Goal: Task Accomplishment & Management: Manage account settings

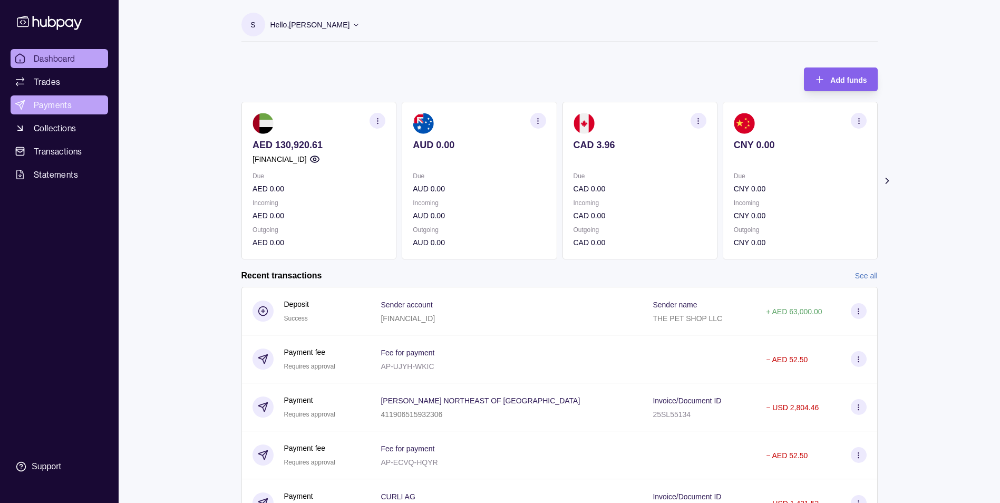
click at [70, 106] on span "Payments" at bounding box center [53, 105] width 38 height 13
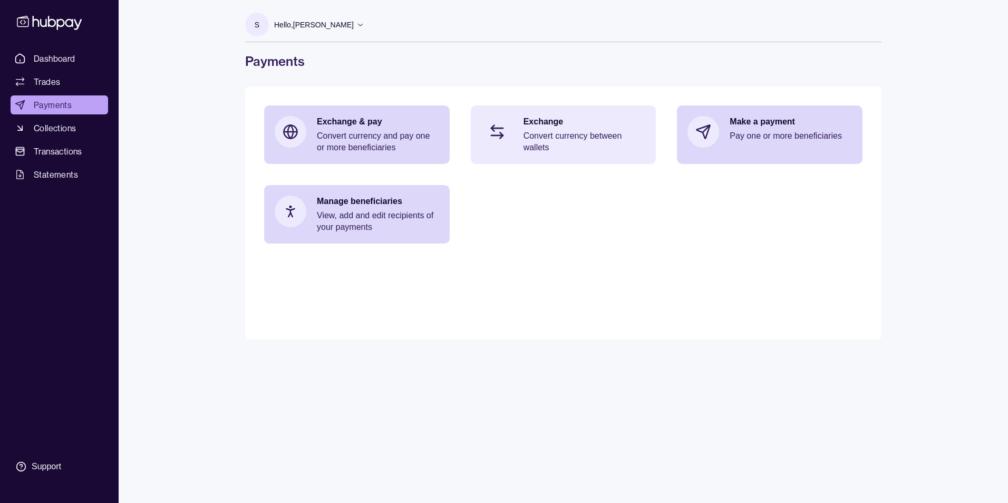
click at [533, 132] on p "Convert currency between wallets" at bounding box center [584, 141] width 122 height 23
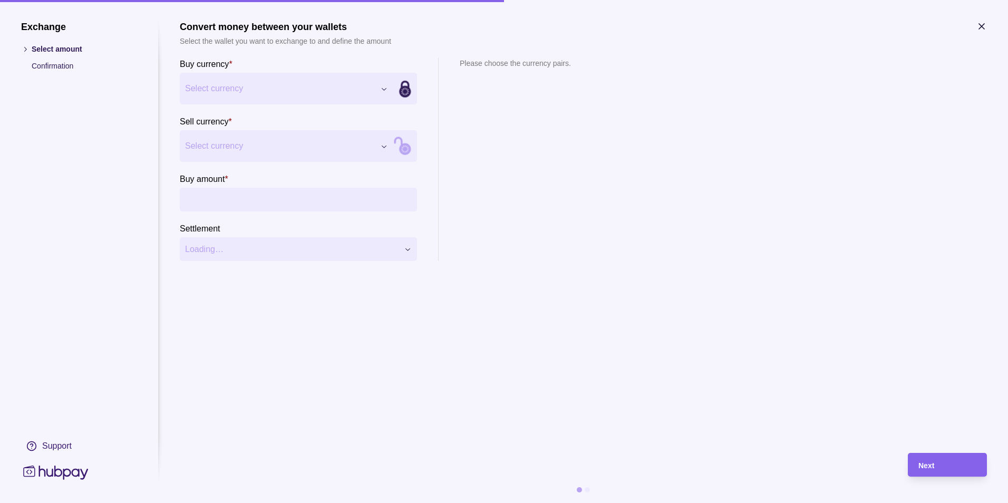
click at [245, 502] on div "Exchange Select amount Confirmation Support Convert money between your wallets …" at bounding box center [504, 503] width 1008 height 0
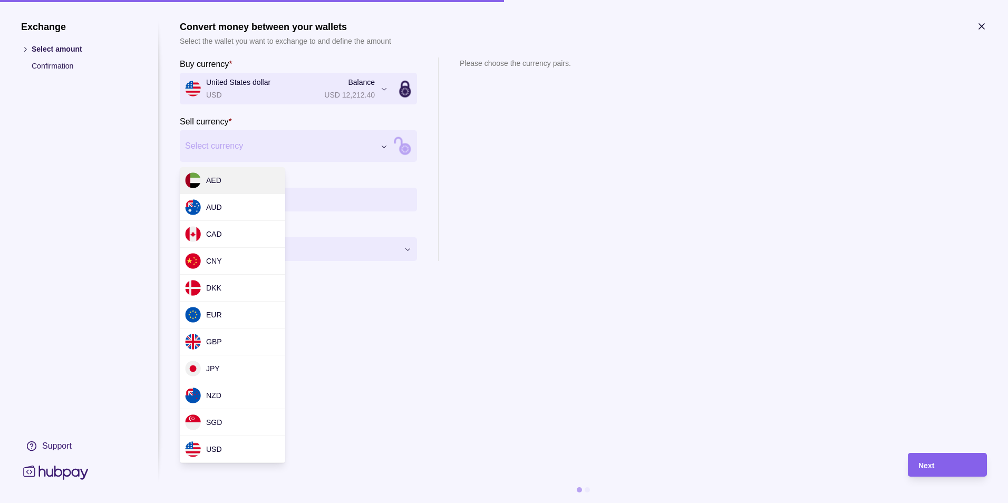
click at [302, 502] on div "Exchange Select amount Confirmation Support Convert money between your wallets …" at bounding box center [504, 503] width 1008 height 0
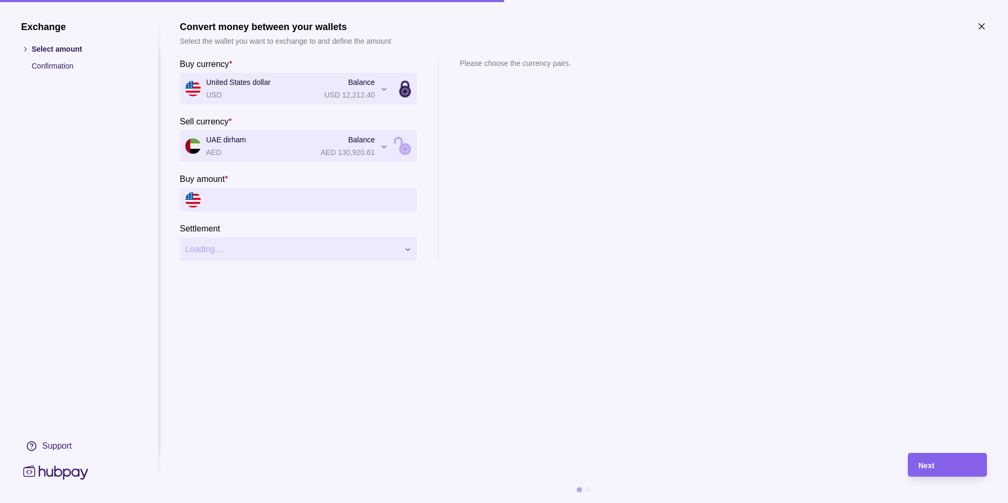
click at [250, 201] on input "Buy amount *" at bounding box center [309, 200] width 206 height 24
paste input "*********"
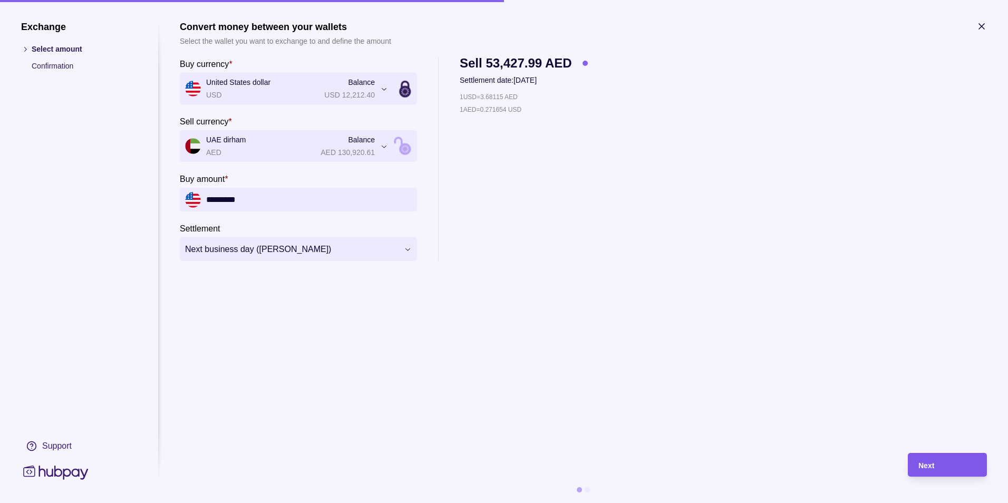
type input "*********"
click at [931, 462] on span "Next" at bounding box center [926, 465] width 16 height 8
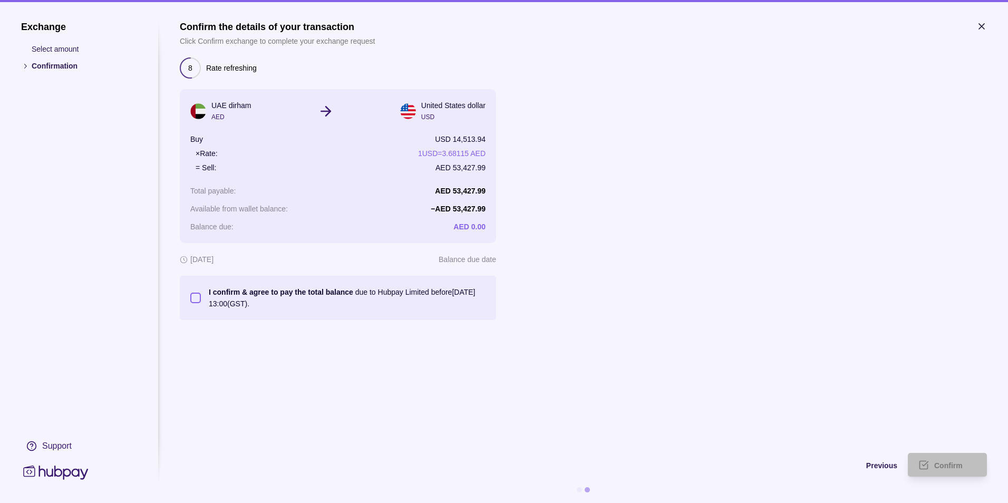
click at [191, 299] on button "I confirm & agree to pay the total balance due to Hubpay Limited before [DATE] …" at bounding box center [195, 298] width 11 height 11
click at [937, 464] on span "Confirm" at bounding box center [948, 465] width 28 height 8
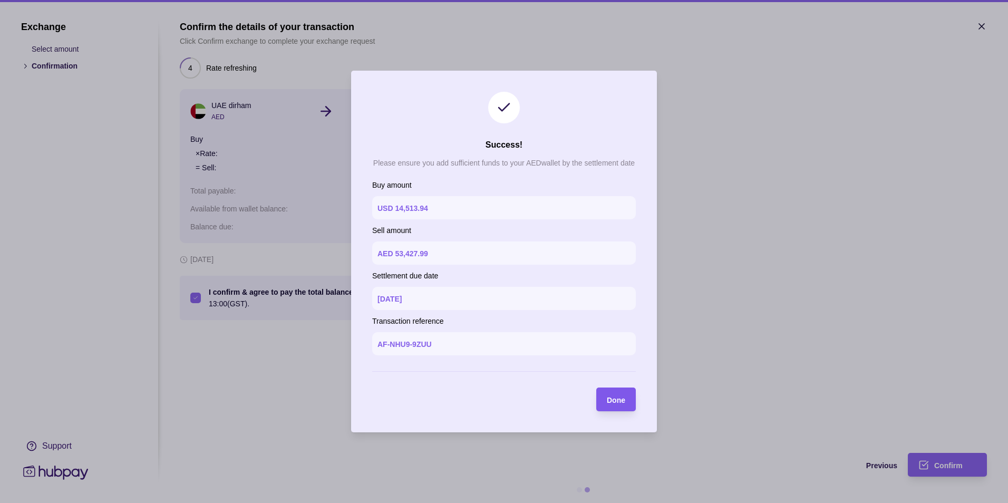
click at [612, 407] on div "Done" at bounding box center [608, 399] width 34 height 24
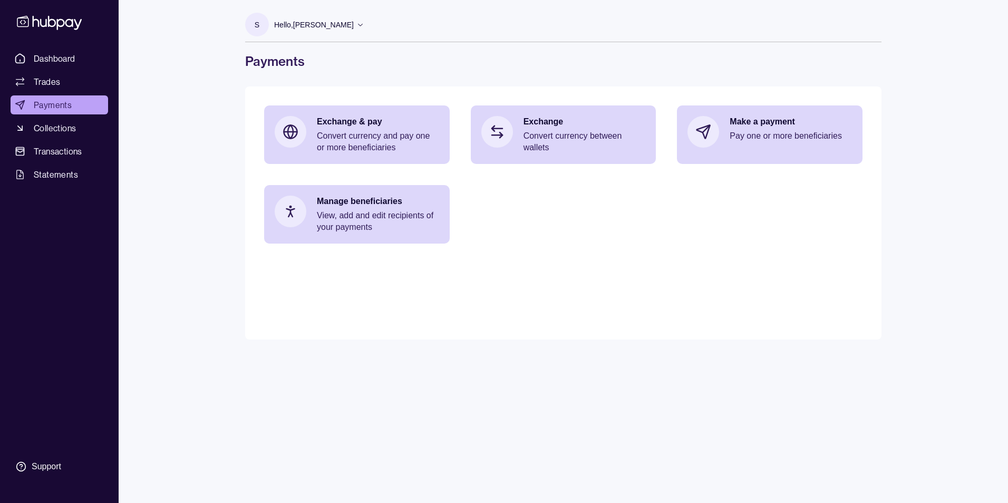
click at [540, 92] on main "Exchange & pay Convert currency and pay one or more beneficiaries Exchange Conv…" at bounding box center [563, 212] width 636 height 253
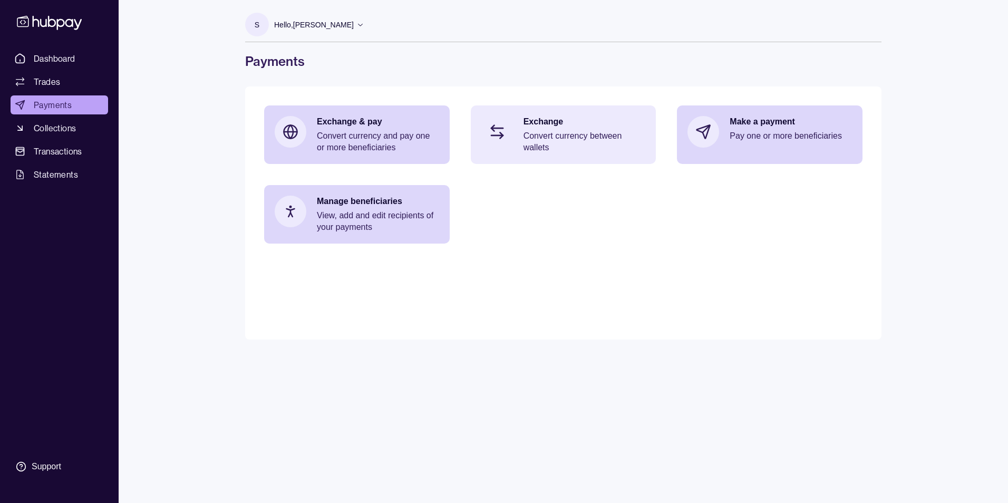
click at [540, 113] on div "Exchange Convert currency between wallets" at bounding box center [564, 134] width 186 height 59
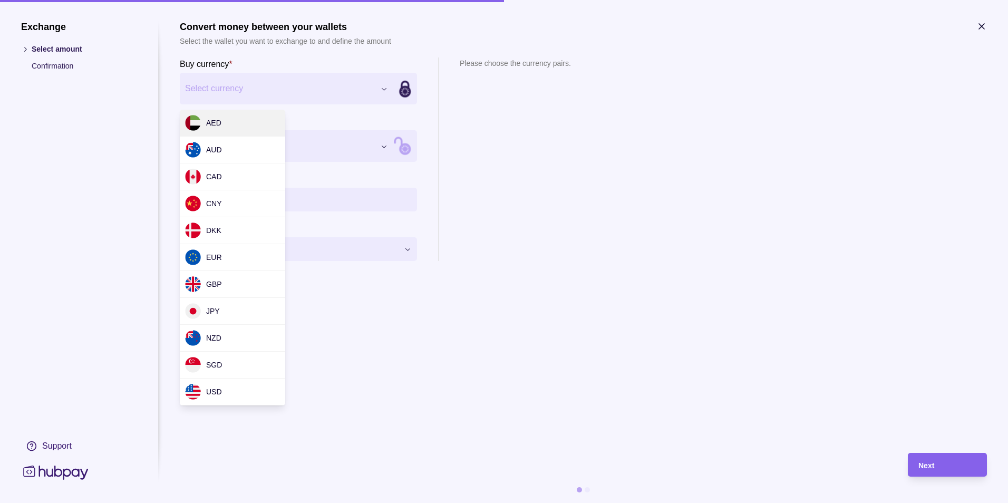
click at [225, 502] on div "Exchange Select amount Confirmation Support Convert money between your wallets …" at bounding box center [504, 503] width 1008 height 0
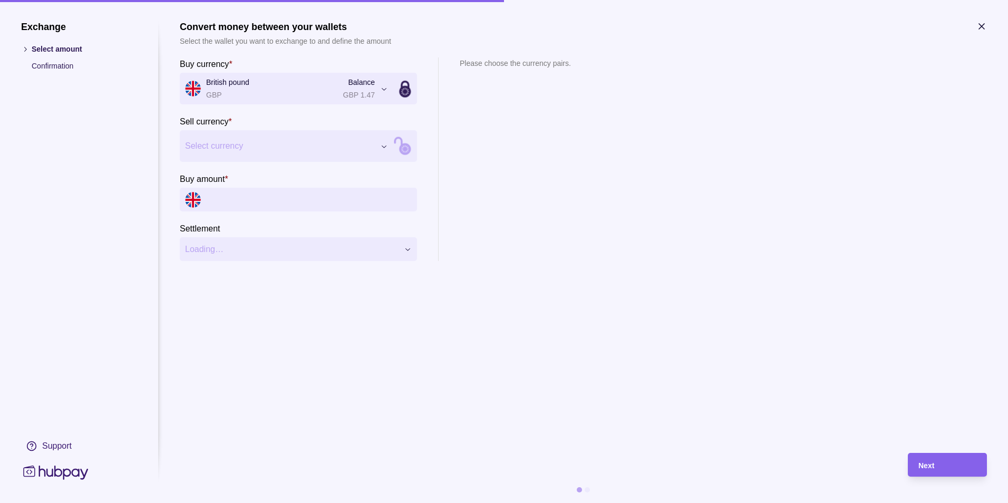
click at [243, 502] on div "Exchange Select amount Confirmation Support Convert money between your wallets …" at bounding box center [504, 503] width 1008 height 0
click at [240, 203] on input "Buy amount *" at bounding box center [309, 200] width 206 height 24
paste input "********"
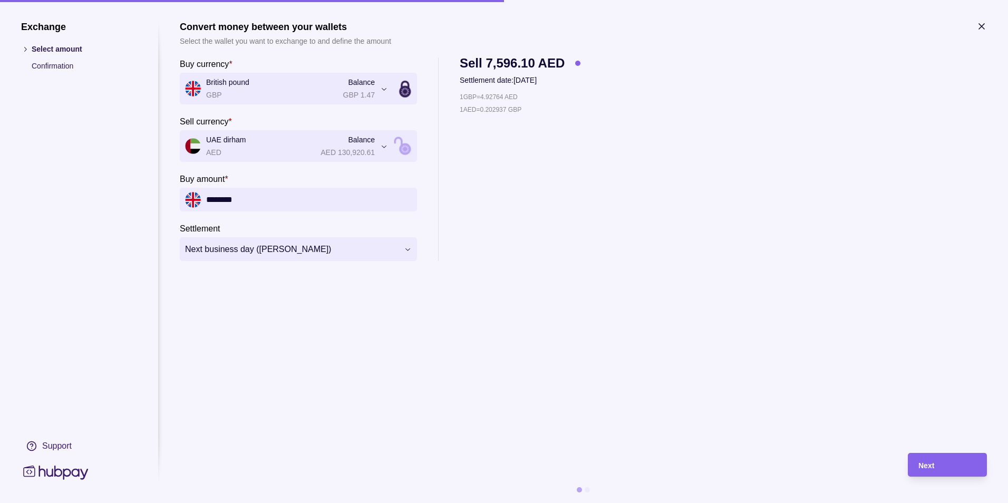
type input "********"
drag, startPoint x: 488, startPoint y: 326, endPoint x: 493, endPoint y: 318, distance: 9.5
click at [489, 325] on section "**********" at bounding box center [583, 231] width 807 height 421
click at [963, 459] on div "Next" at bounding box center [947, 465] width 58 height 13
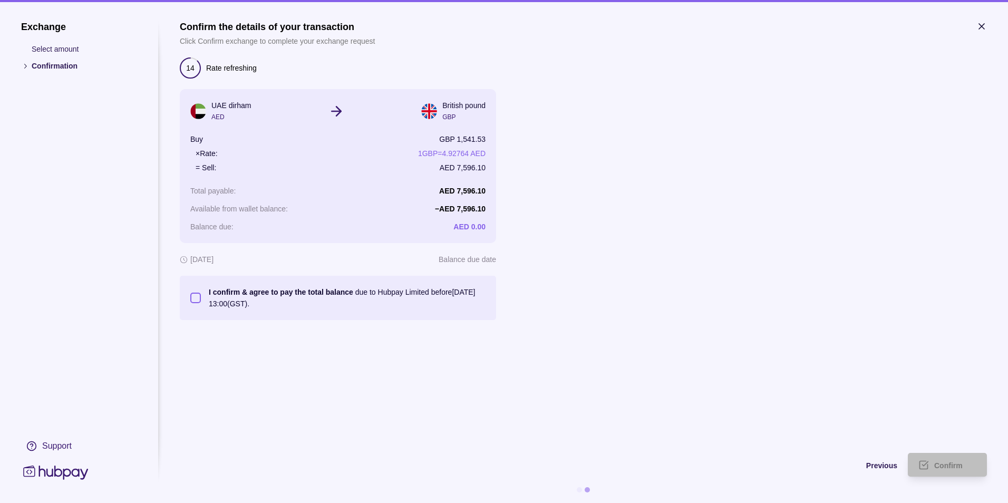
click at [193, 300] on button "I confirm & agree to pay the total balance due to Hubpay Limited before [DATE] …" at bounding box center [195, 298] width 11 height 11
click at [936, 462] on span "Confirm" at bounding box center [948, 465] width 28 height 8
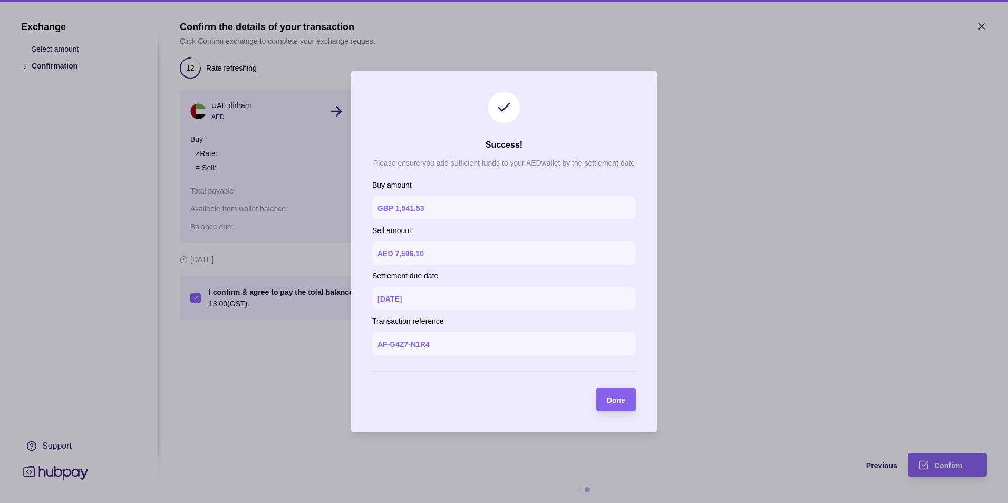
click at [625, 403] on section "Done" at bounding box center [616, 399] width 40 height 24
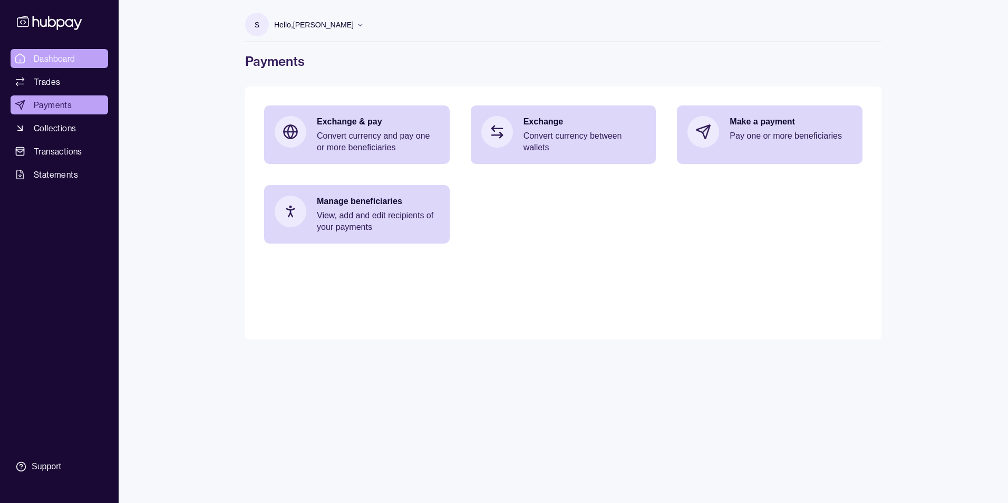
click at [83, 61] on link "Dashboard" at bounding box center [60, 58] width 98 height 19
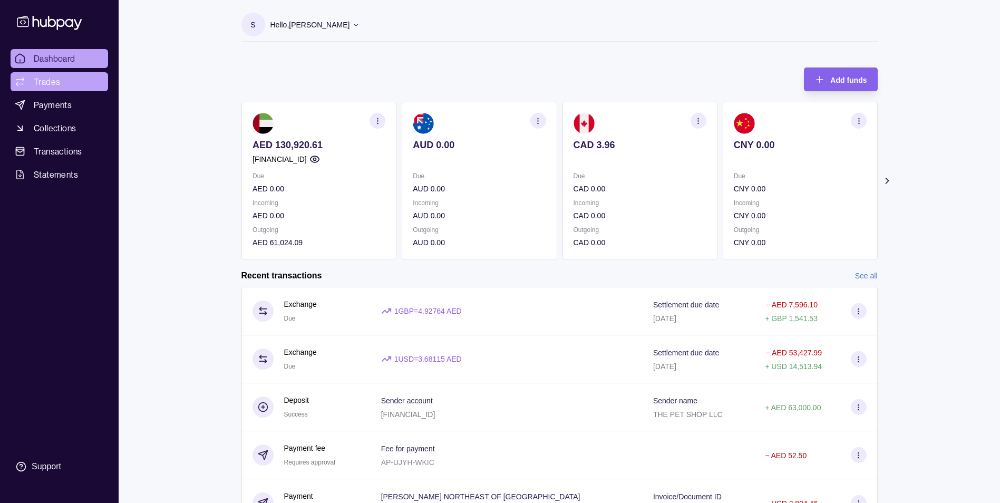
click at [77, 83] on link "Trades" at bounding box center [60, 81] width 98 height 19
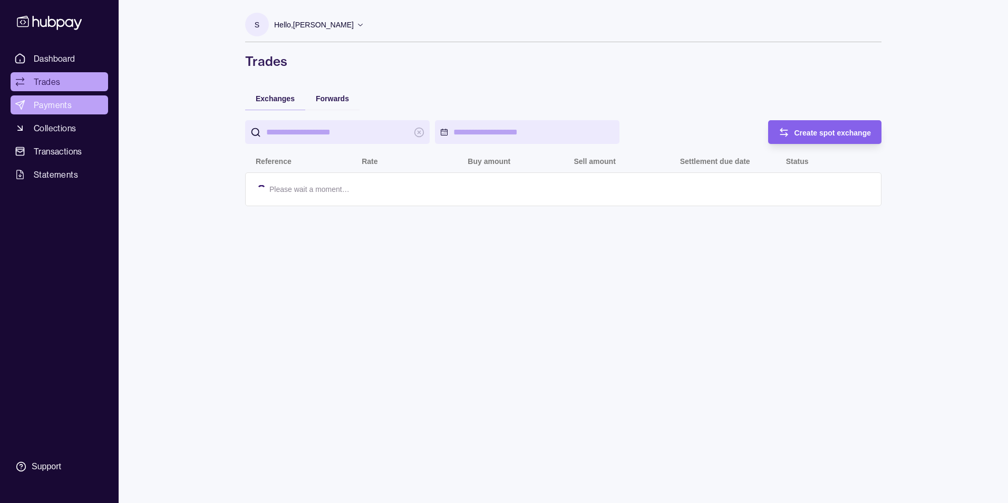
click at [66, 111] on span "Payments" at bounding box center [53, 105] width 38 height 13
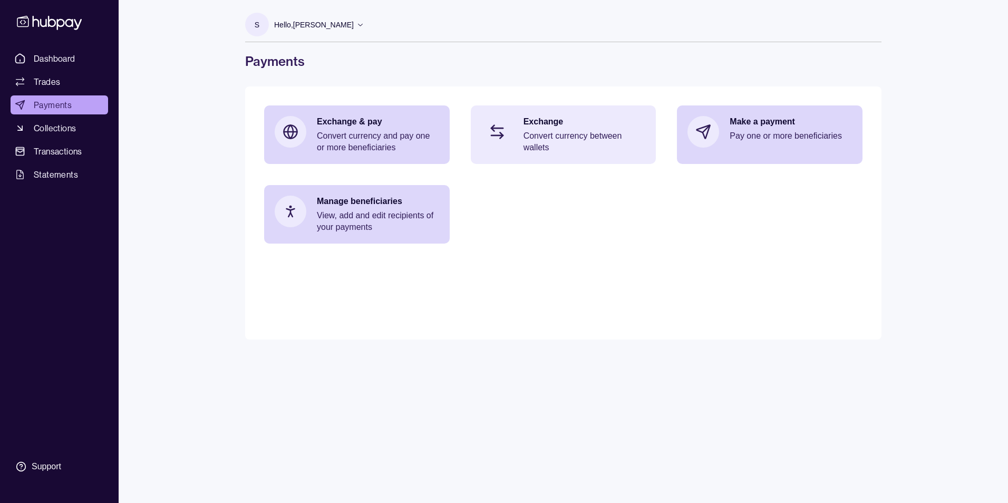
click at [512, 129] on section at bounding box center [497, 131] width 35 height 35
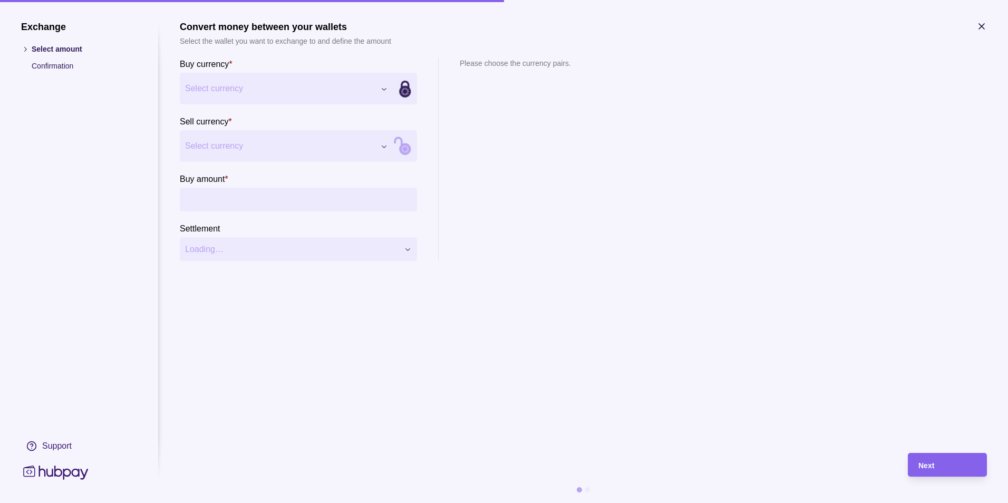
click at [263, 502] on div "Exchange Select amount Confirmation Support Convert money between your wallets …" at bounding box center [504, 503] width 1008 height 0
click at [251, 502] on div "Exchange Select amount Confirmation Support Convert money between your wallets …" at bounding box center [504, 503] width 1008 height 0
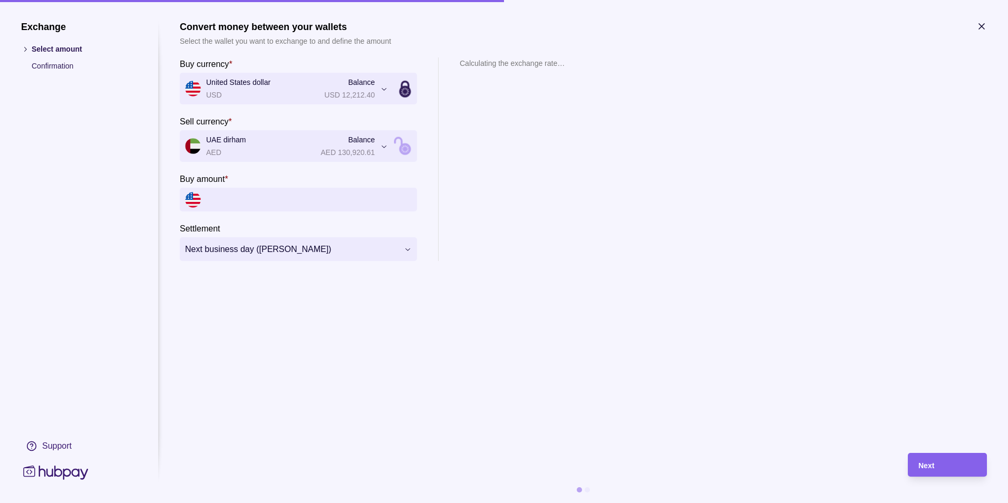
click at [225, 190] on input "Buy amount *" at bounding box center [309, 200] width 206 height 24
type input "******"
click at [610, 212] on div "**********" at bounding box center [583, 158] width 807 height 203
click at [920, 461] on span "Next" at bounding box center [926, 465] width 16 height 8
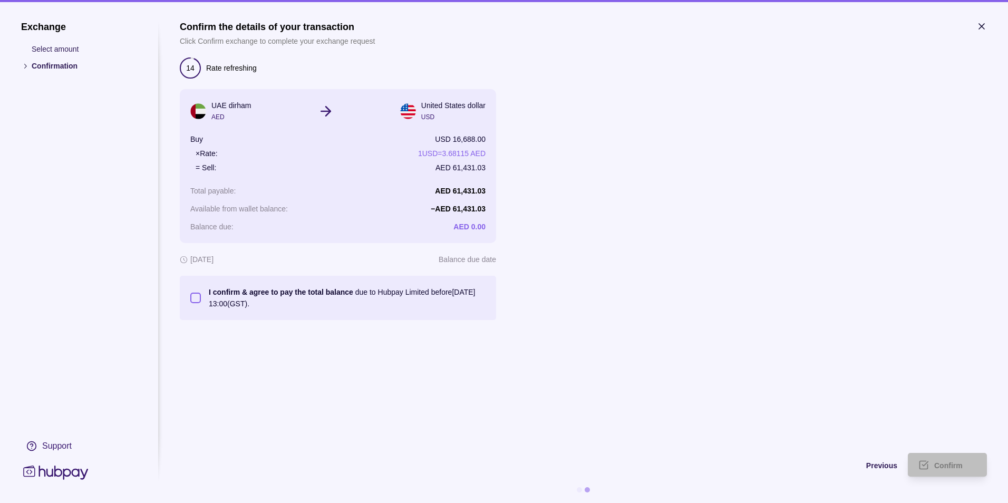
click at [192, 299] on button "I confirm & agree to pay the total balance due to Hubpay Limited before [DATE] …" at bounding box center [195, 298] width 11 height 11
click at [941, 465] on span "Confirm" at bounding box center [948, 465] width 28 height 8
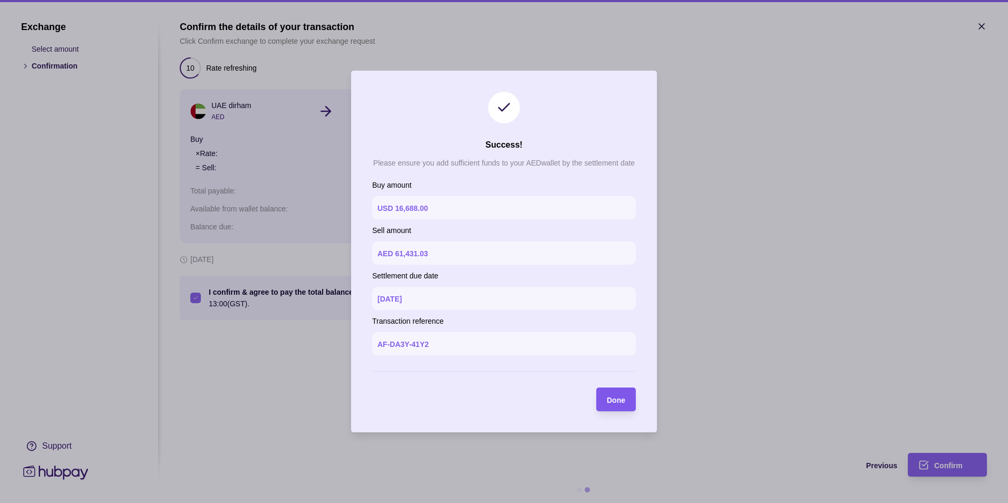
click at [606, 399] on div "Done" at bounding box center [608, 399] width 34 height 24
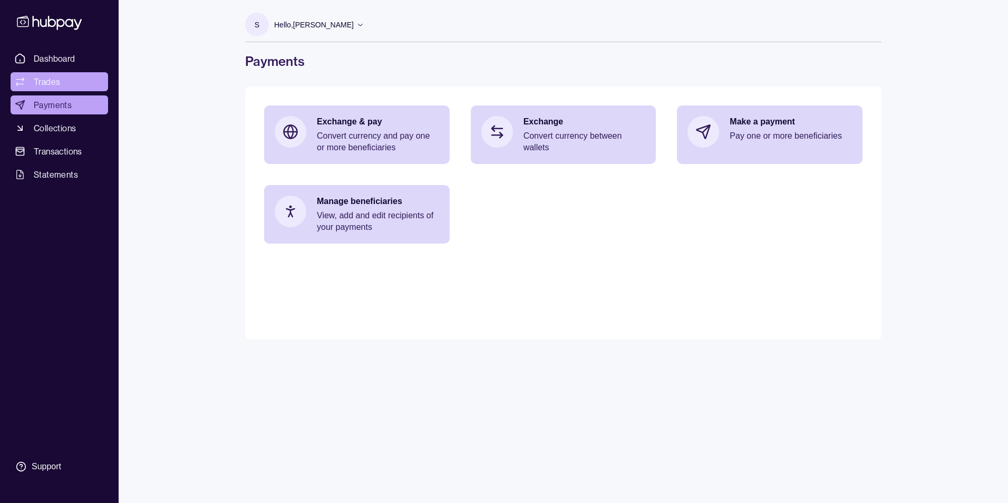
click at [69, 84] on link "Trades" at bounding box center [60, 81] width 98 height 19
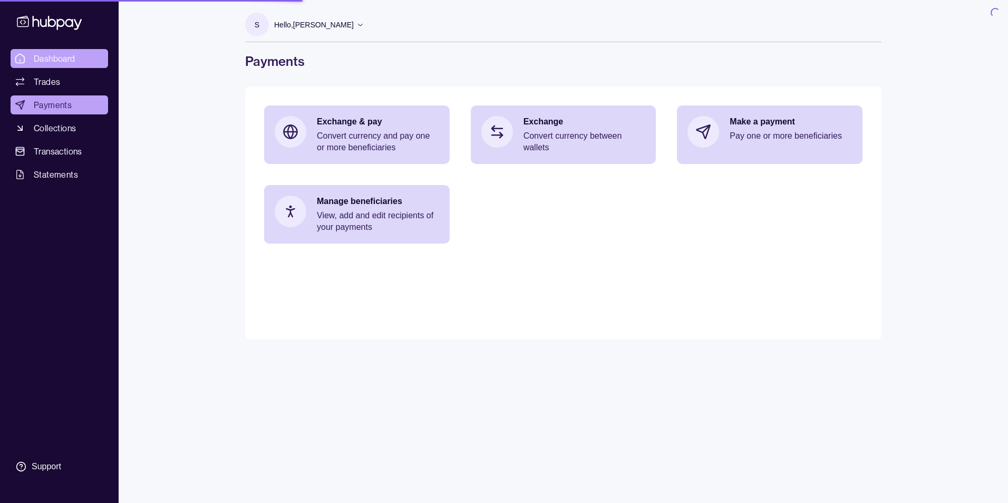
click at [70, 65] on link "Dashboard" at bounding box center [60, 58] width 98 height 19
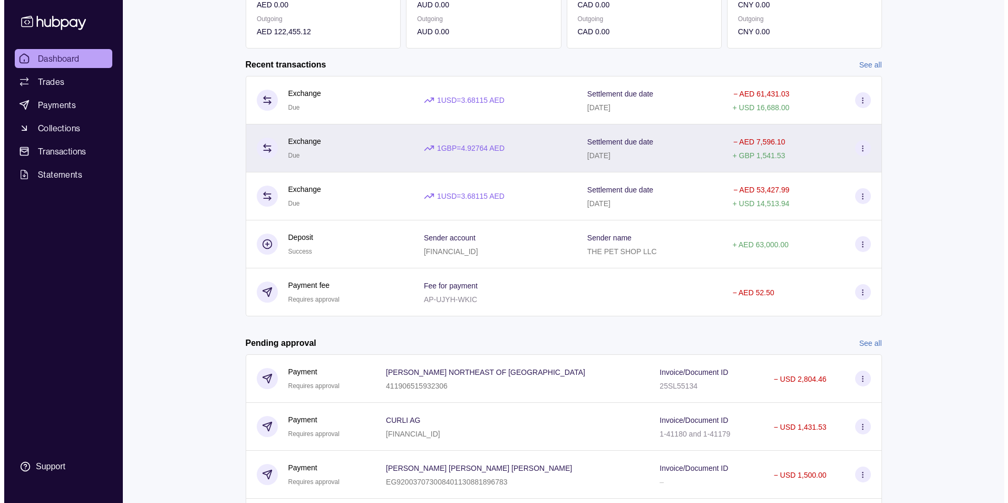
scroll to position [336, 0]
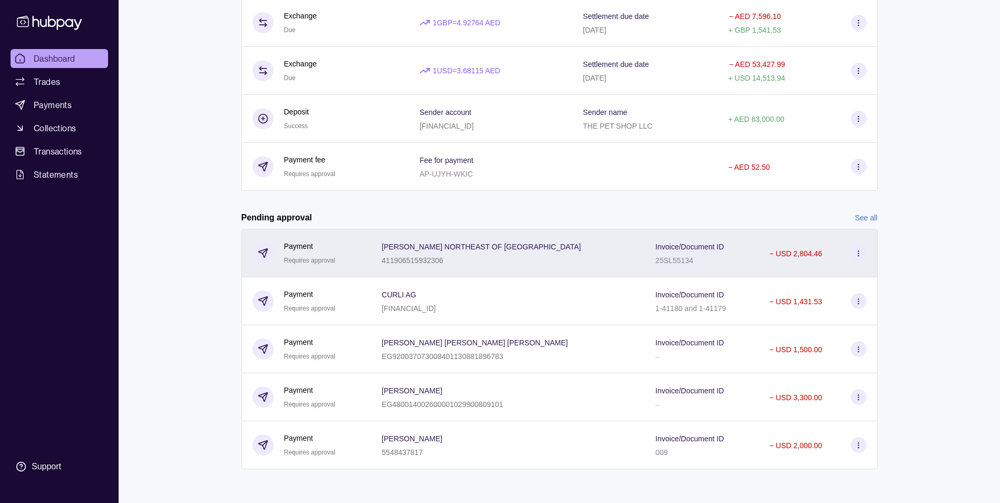
click at [858, 254] on icon at bounding box center [859, 253] width 8 height 8
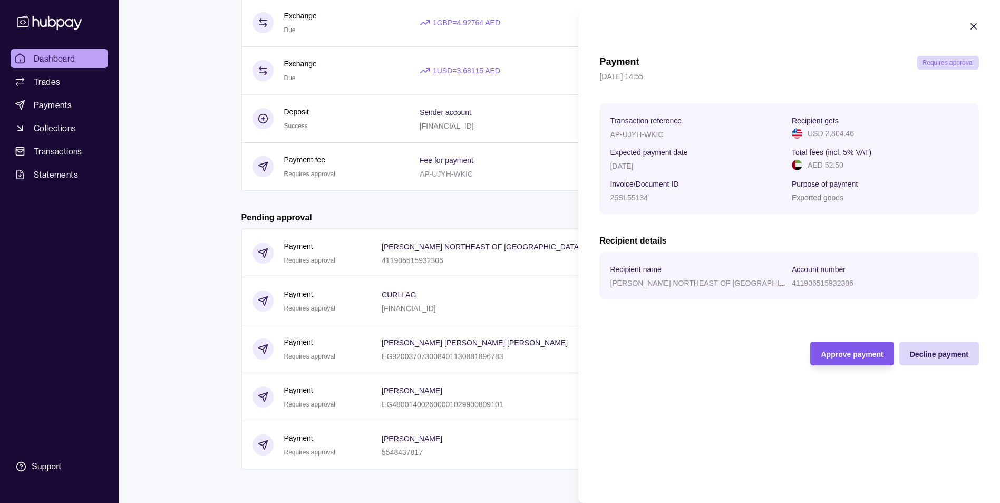
click at [809, 352] on div "button" at bounding box center [810, 354] width 8 height 8
click at [850, 350] on span "Approve payment" at bounding box center [852, 354] width 62 height 8
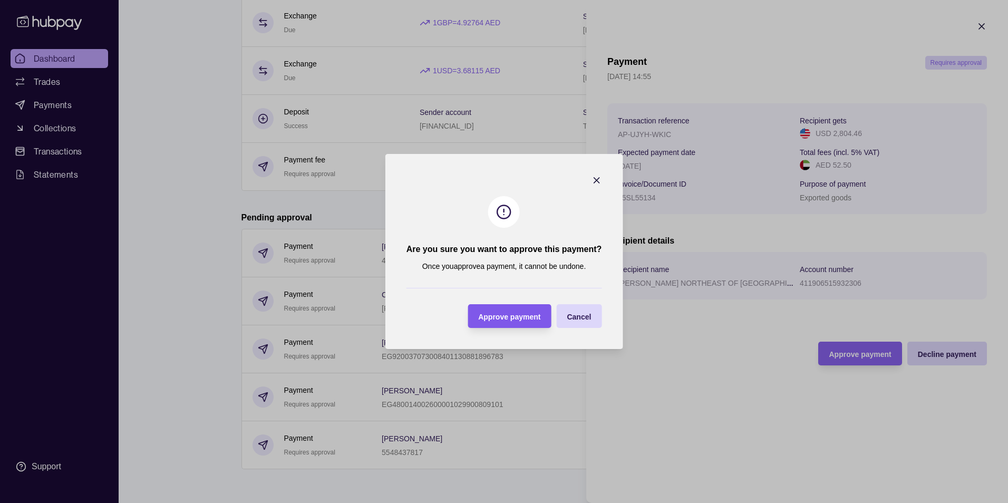
click at [496, 314] on span "Approve payment" at bounding box center [509, 317] width 62 height 8
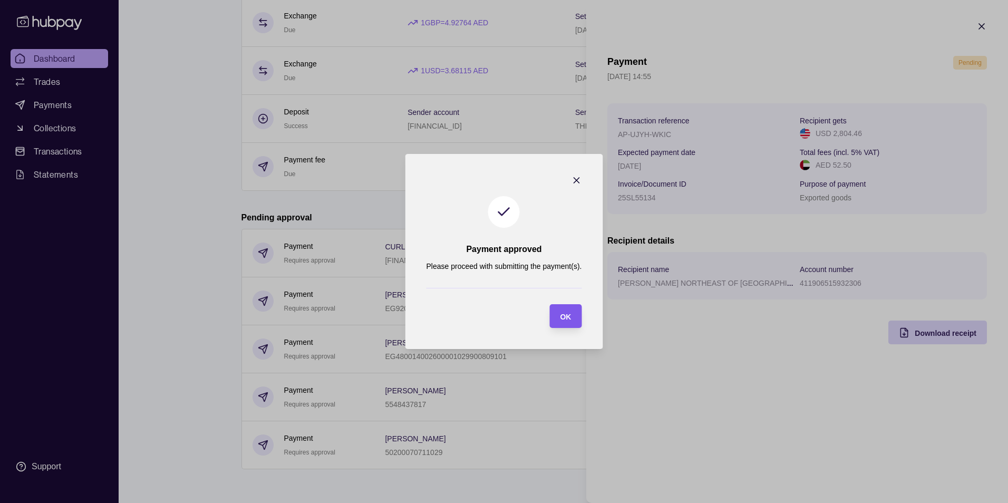
click at [554, 315] on div "button" at bounding box center [549, 316] width 11 height 11
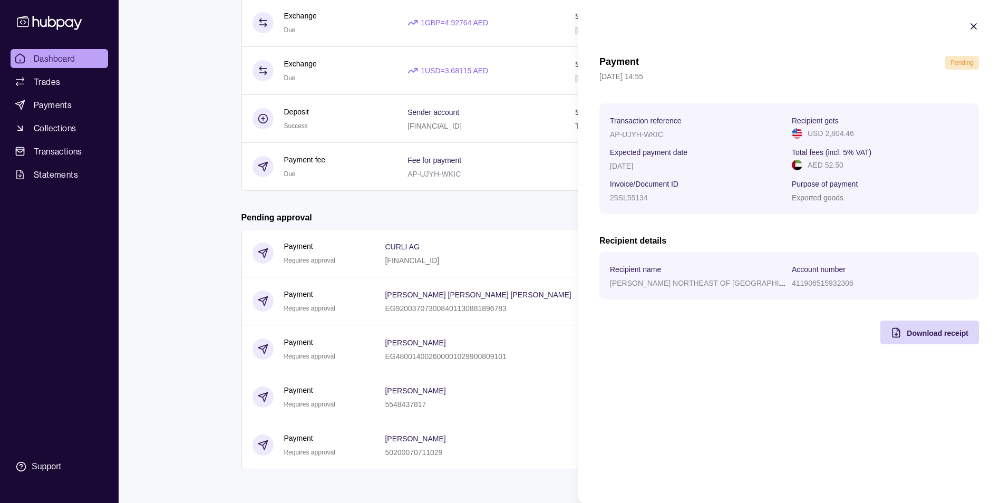
click at [543, 202] on html "Dashboard Trades Payments Collections Transactions Statements Support S Hello, …" at bounding box center [500, 83] width 1000 height 839
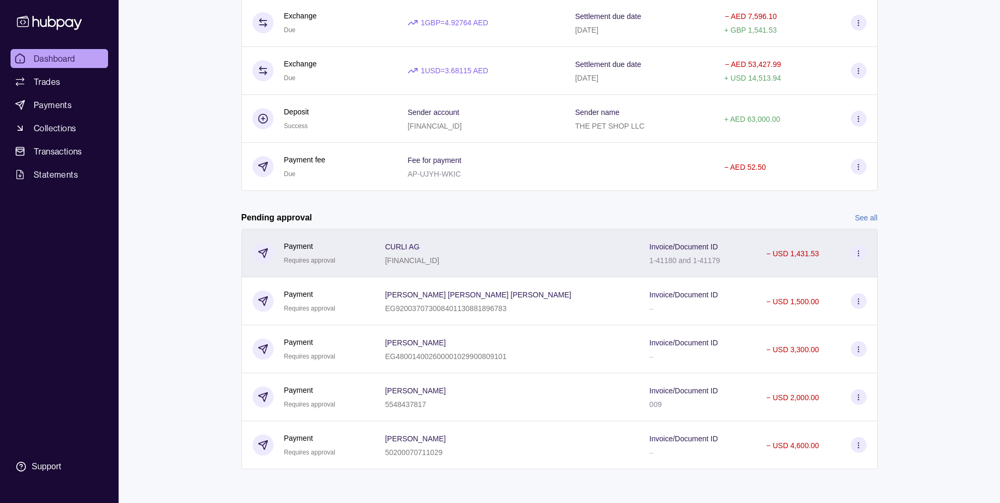
click at [860, 261] on div "− USD 1,431.53" at bounding box center [817, 253] width 122 height 48
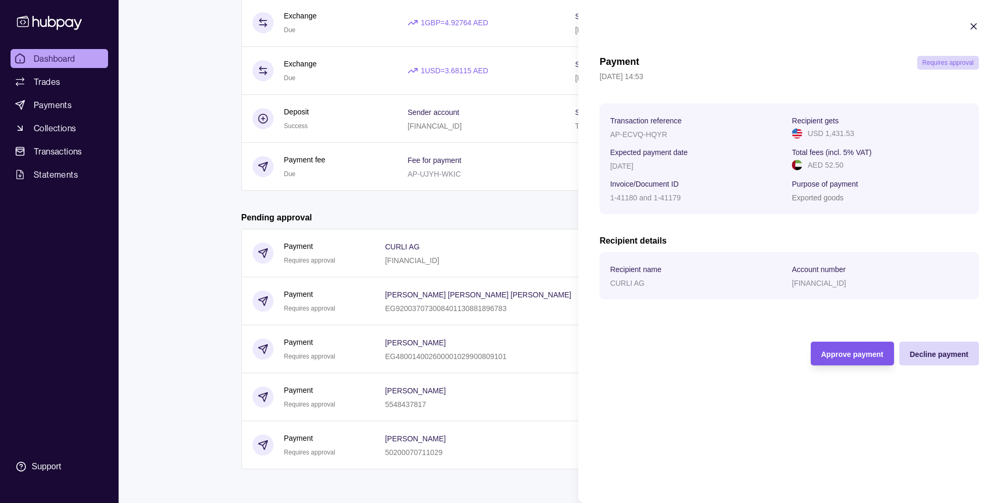
click at [830, 354] on span "Approve payment" at bounding box center [852, 354] width 62 height 8
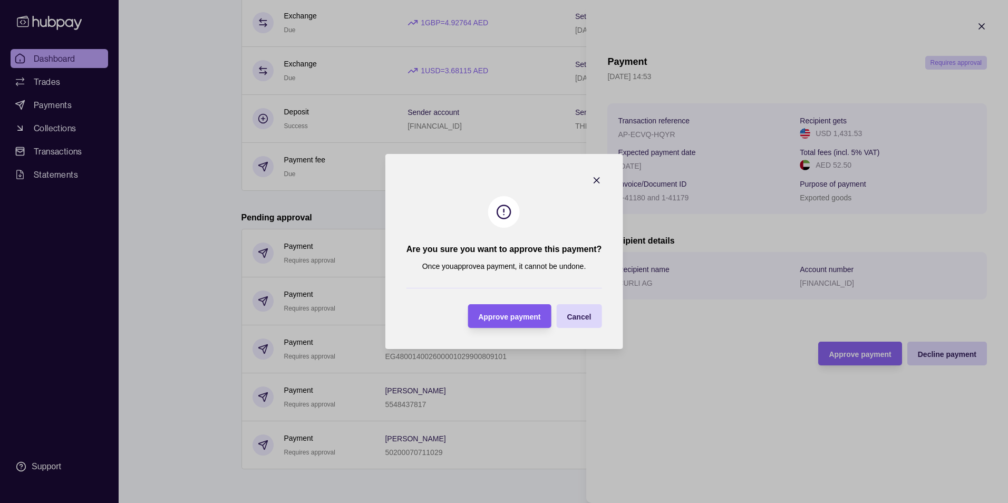
click at [534, 319] on span "Approve payment" at bounding box center [509, 317] width 62 height 8
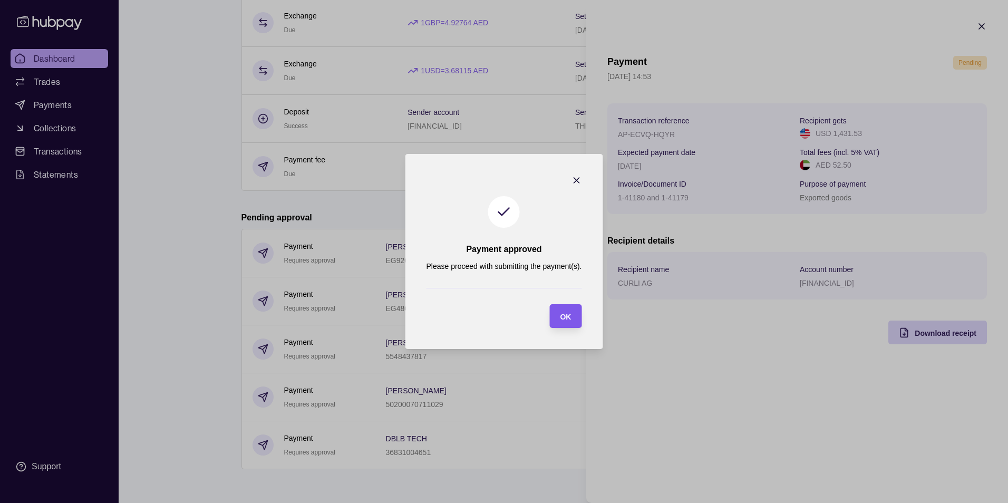
click at [557, 315] on div "OK" at bounding box center [557, 316] width 27 height 24
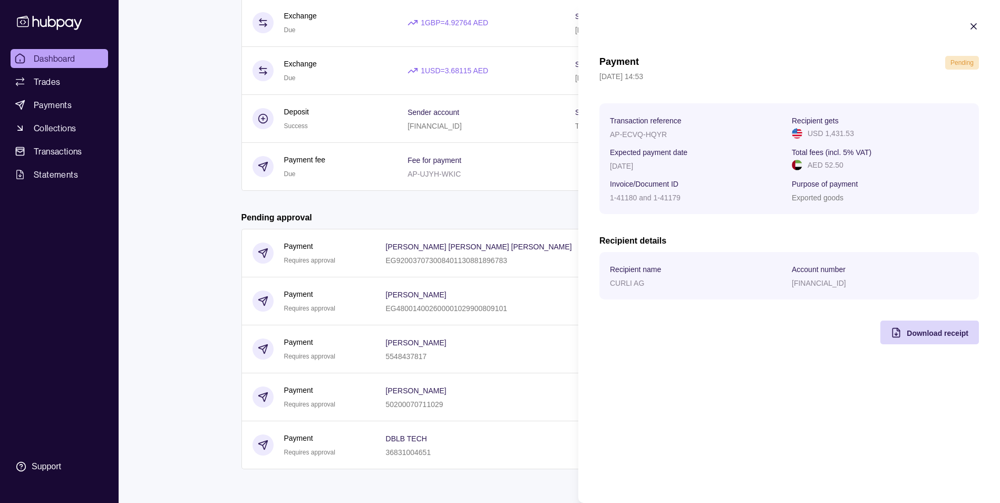
click at [542, 204] on html "Dashboard Trades Payments Collections Transactions Statements Support S Hello, …" at bounding box center [500, 83] width 1000 height 839
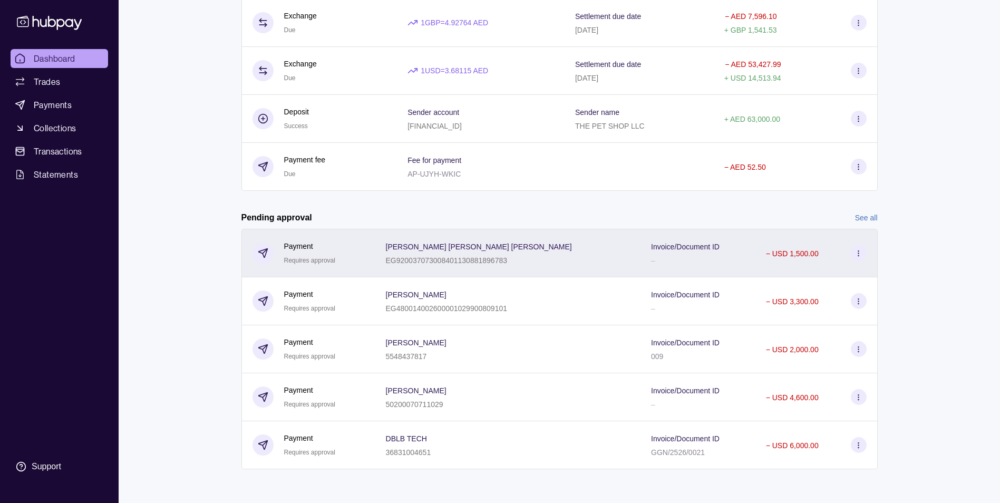
click at [859, 247] on section at bounding box center [859, 253] width 16 height 16
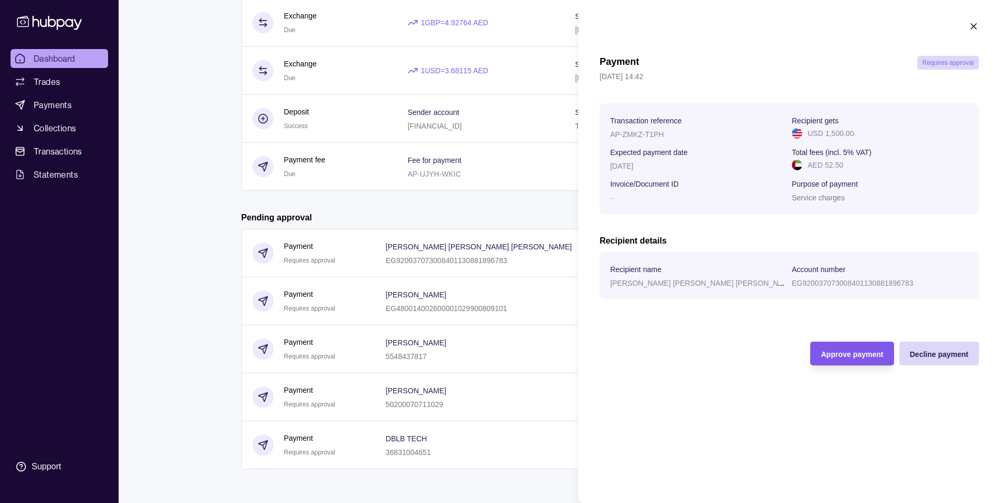
click at [860, 348] on div "Approve payment" at bounding box center [852, 353] width 62 height 13
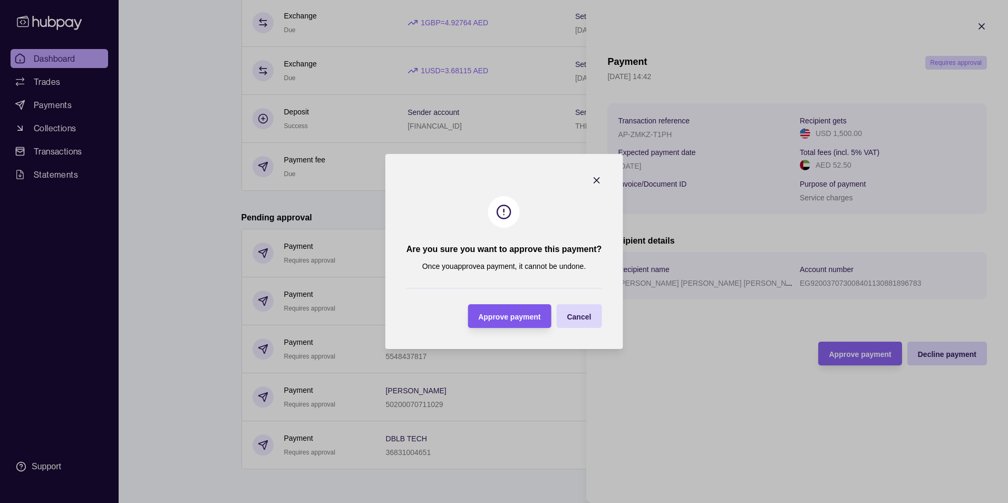
click at [523, 310] on div "Approve payment" at bounding box center [509, 316] width 62 height 13
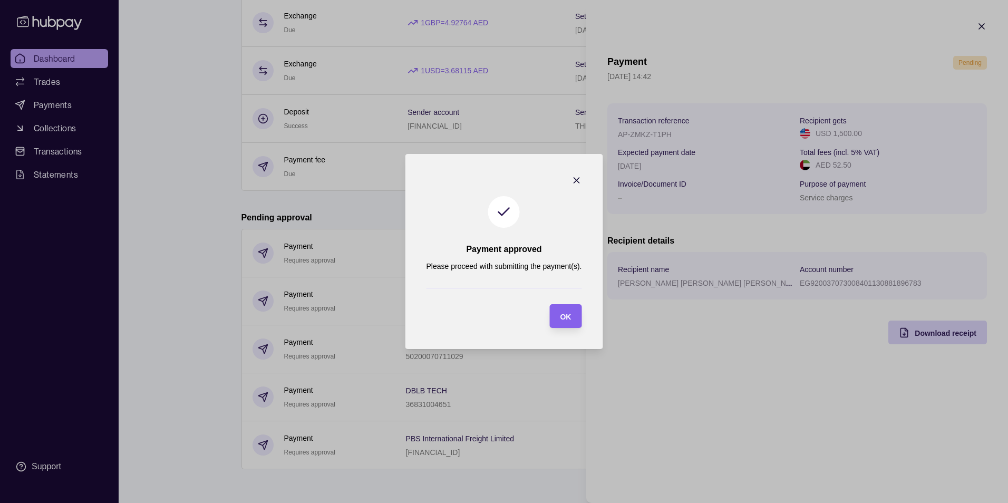
click at [565, 319] on span "OK" at bounding box center [565, 317] width 11 height 8
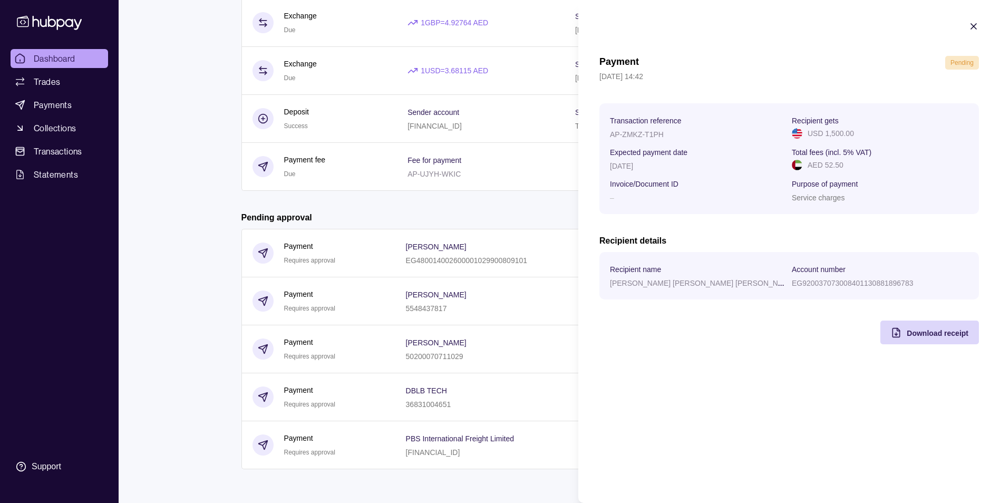
click at [541, 216] on html "Dashboard Trades Payments Collections Transactions Statements Support S Hello, …" at bounding box center [500, 83] width 1000 height 839
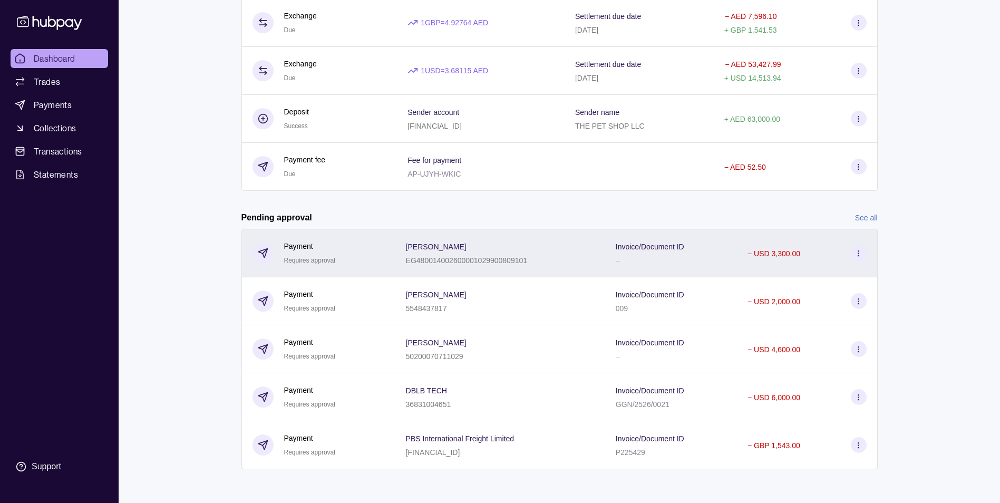
click at [856, 253] on icon at bounding box center [859, 253] width 8 height 8
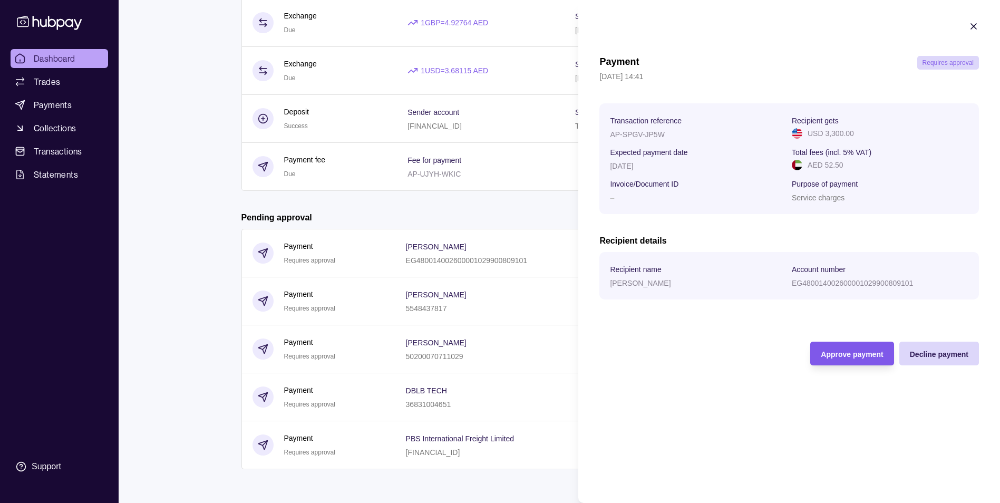
click at [833, 356] on span "Approve payment" at bounding box center [852, 354] width 62 height 8
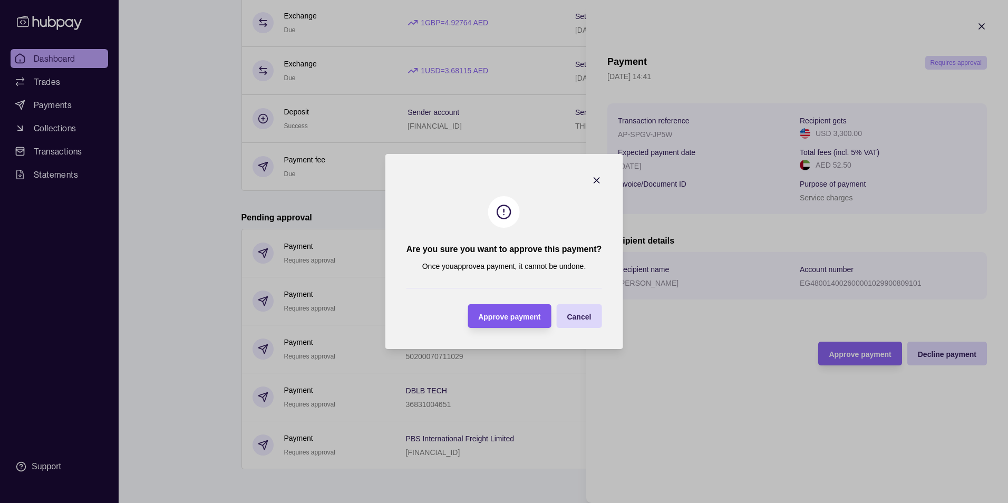
click at [498, 320] on span "Approve payment" at bounding box center [509, 317] width 62 height 8
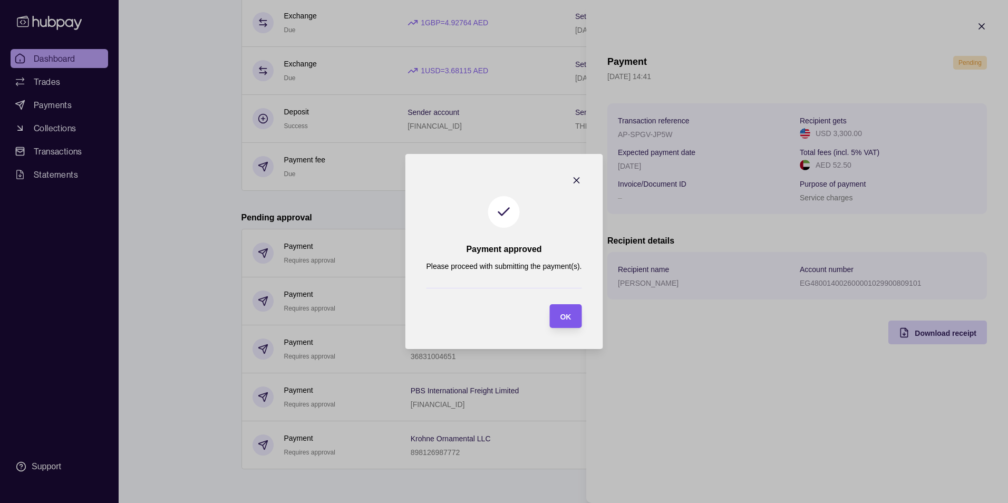
click at [566, 317] on span "OK" at bounding box center [565, 317] width 11 height 8
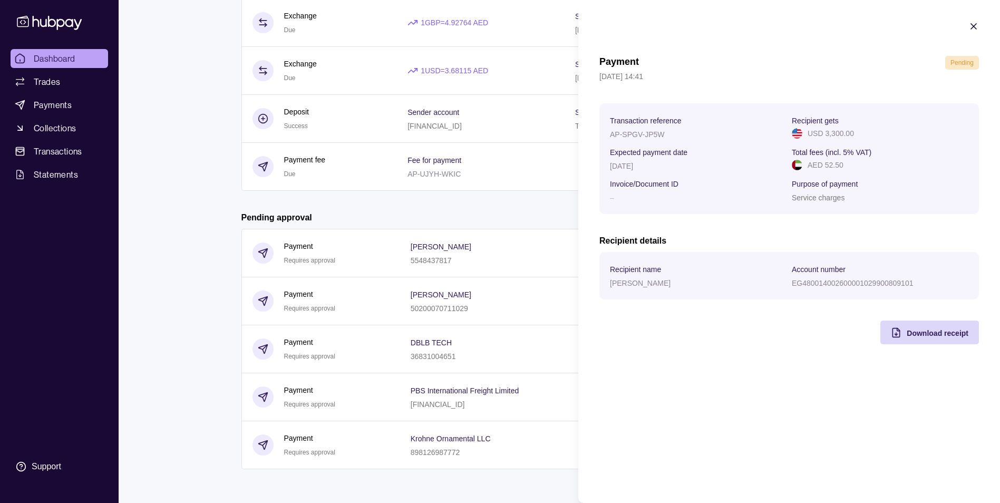
click at [538, 211] on html "Dashboard Trades Payments Collections Transactions Statements Support S Hello, …" at bounding box center [500, 83] width 1000 height 839
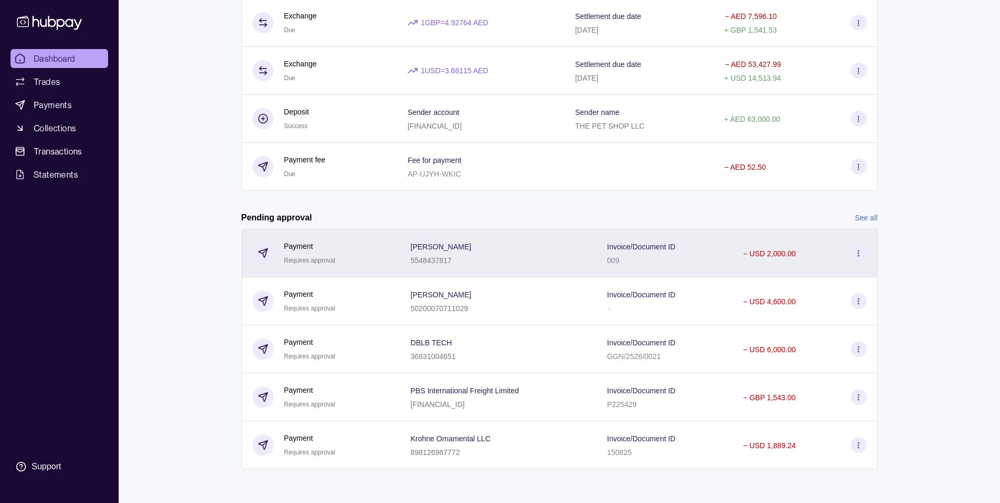
click at [855, 252] on icon at bounding box center [859, 253] width 8 height 8
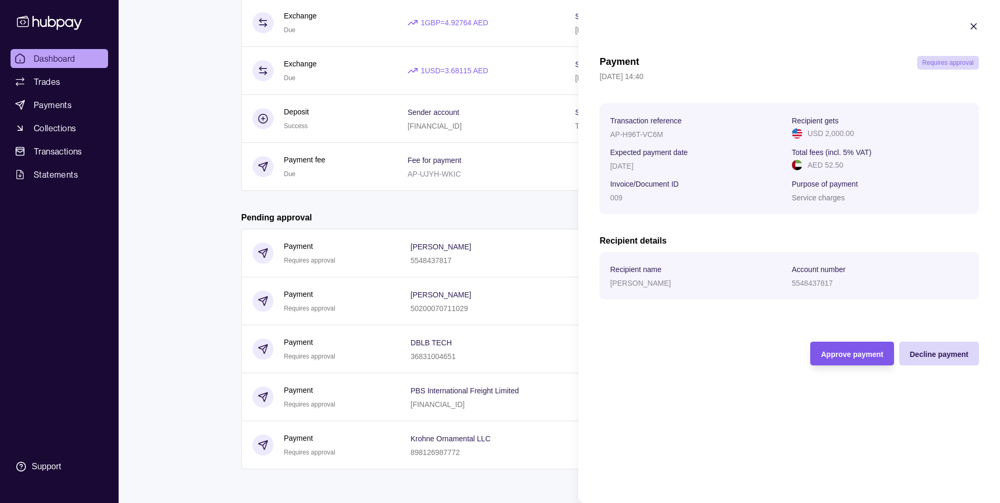
click at [835, 351] on span "Approve payment" at bounding box center [852, 354] width 62 height 8
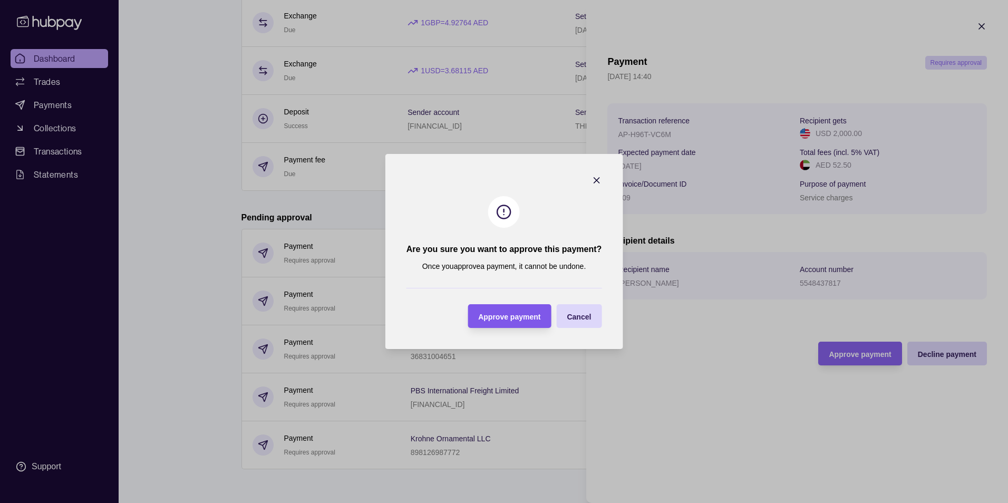
click at [534, 315] on span "Approve payment" at bounding box center [509, 317] width 62 height 8
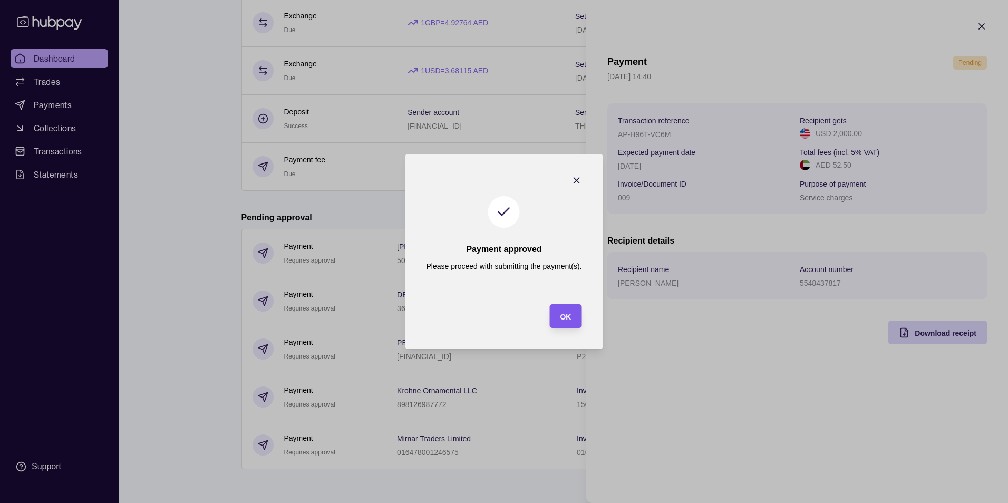
click at [568, 312] on div "OK" at bounding box center [565, 316] width 11 height 13
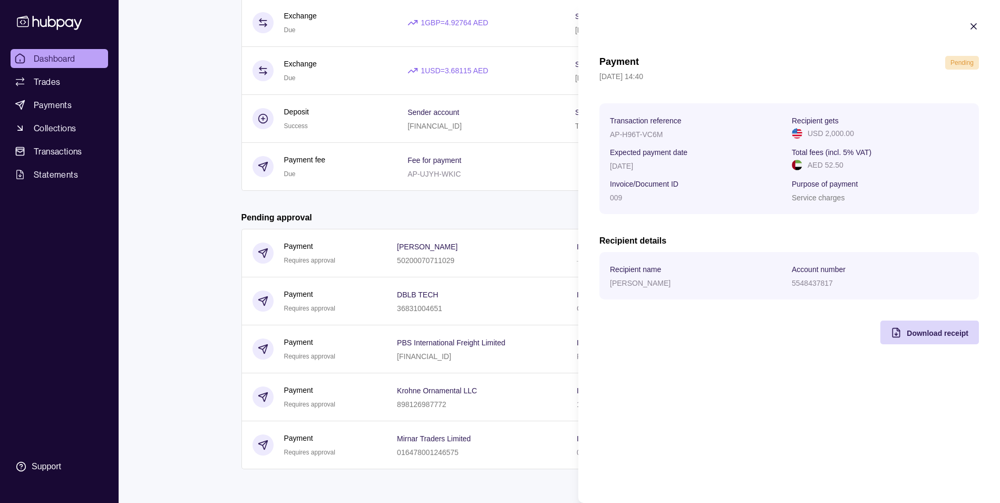
click at [547, 214] on html "Dashboard Trades Payments Collections Transactions Statements Support S Hello, …" at bounding box center [500, 83] width 1000 height 839
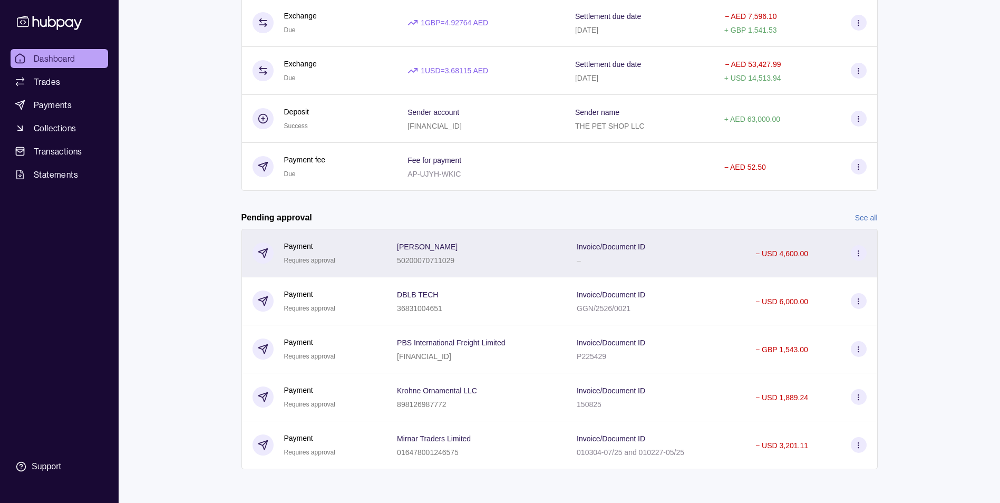
click at [856, 253] on icon at bounding box center [859, 253] width 8 height 8
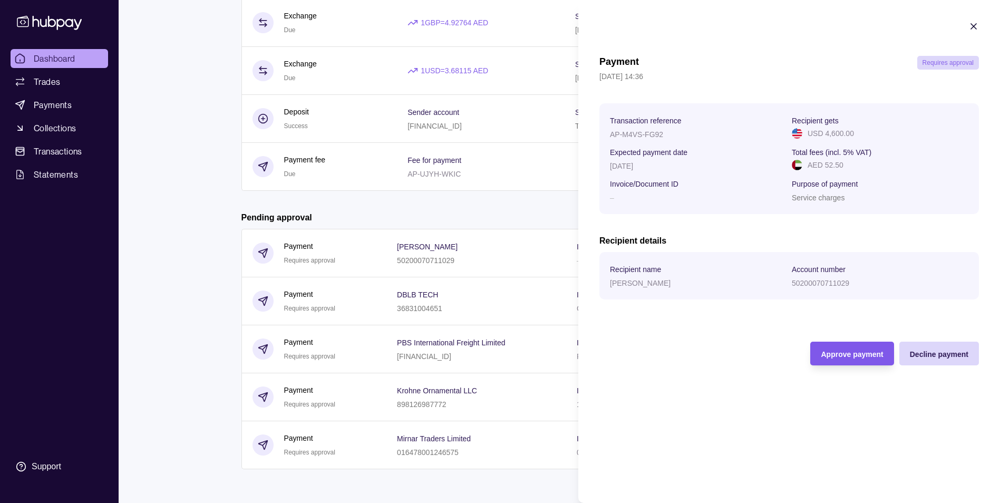
click at [841, 355] on span "Approve payment" at bounding box center [852, 354] width 62 height 8
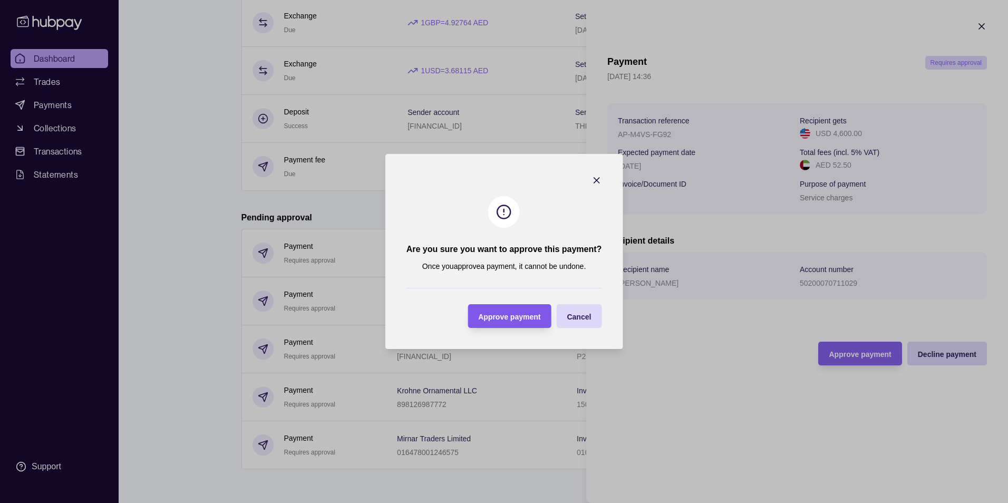
click at [516, 315] on span "Approve payment" at bounding box center [509, 317] width 62 height 8
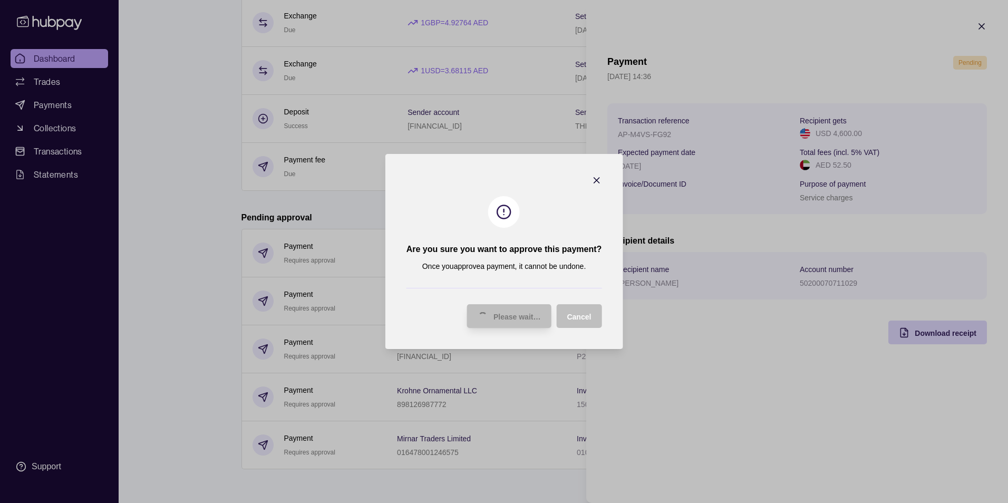
scroll to position [288, 0]
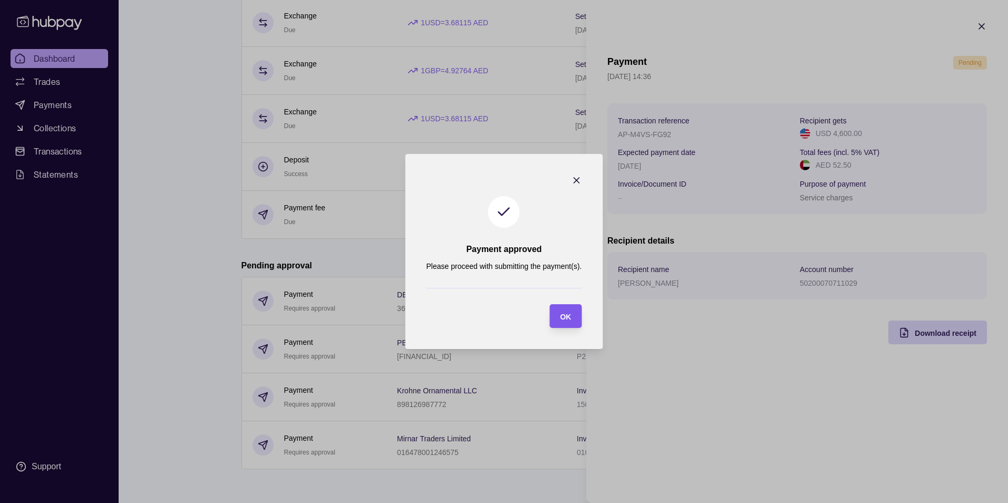
click at [562, 313] on span "OK" at bounding box center [565, 317] width 11 height 8
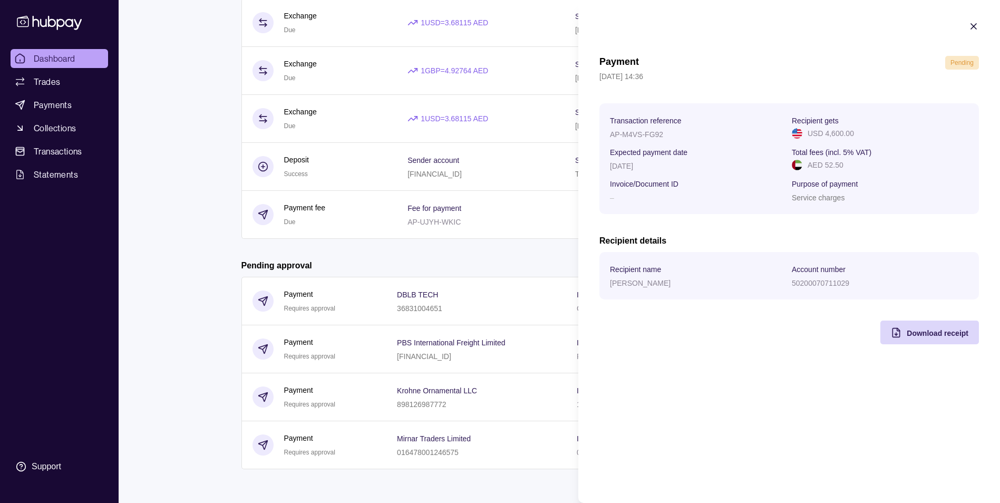
click at [532, 256] on html "Dashboard Trades Payments Collections Transactions Statements Support S Hello, …" at bounding box center [500, 107] width 1000 height 791
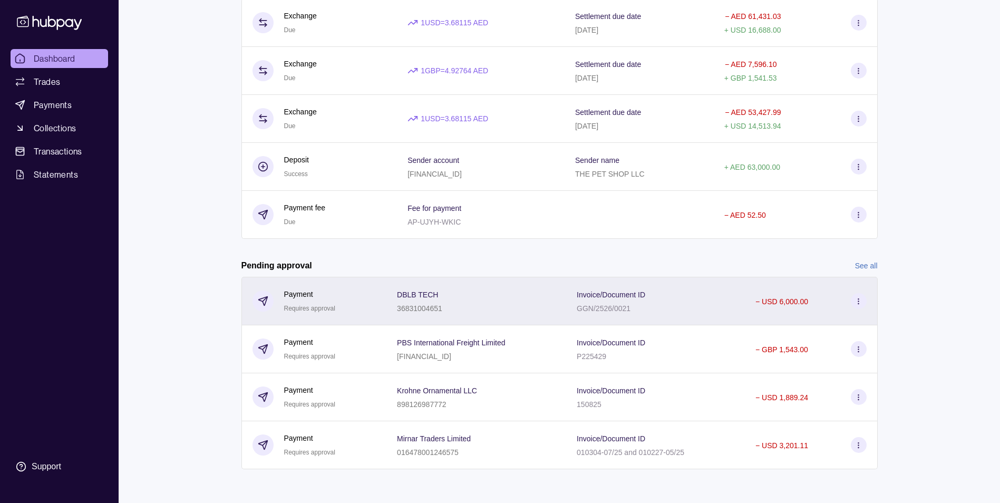
click at [860, 298] on icon at bounding box center [859, 301] width 8 height 8
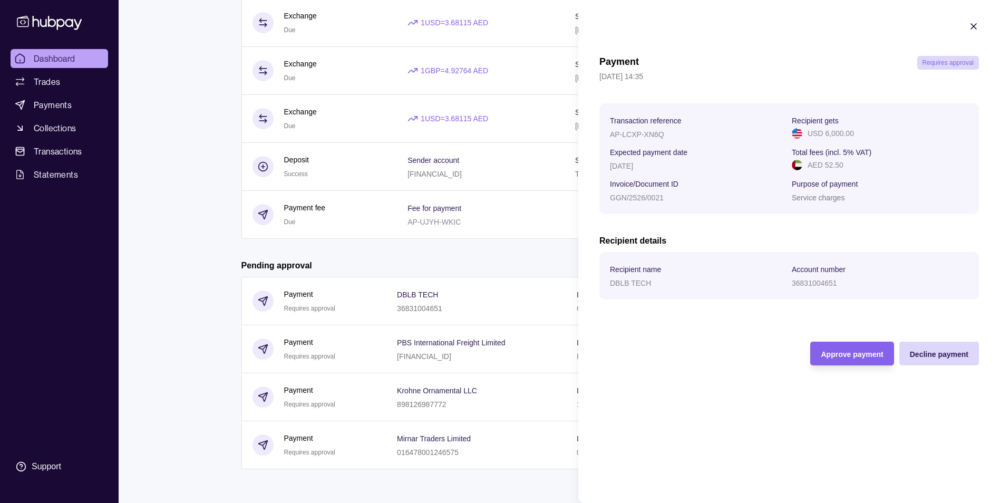
drag, startPoint x: 820, startPoint y: 348, endPoint x: 595, endPoint y: 308, distance: 228.6
click at [595, 308] on section "Payment Requires approval [DATE] 14:35 Transaction reference AP-LCXP-XN6Q Recip…" at bounding box center [789, 193] width 422 height 386
click at [830, 354] on span "Approve payment" at bounding box center [852, 354] width 62 height 8
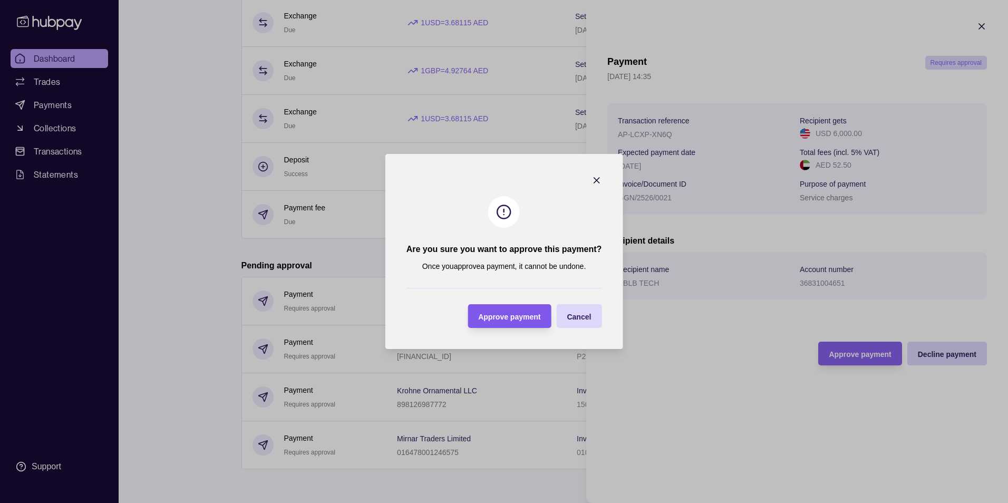
click at [522, 316] on span "Approve payment" at bounding box center [509, 317] width 62 height 8
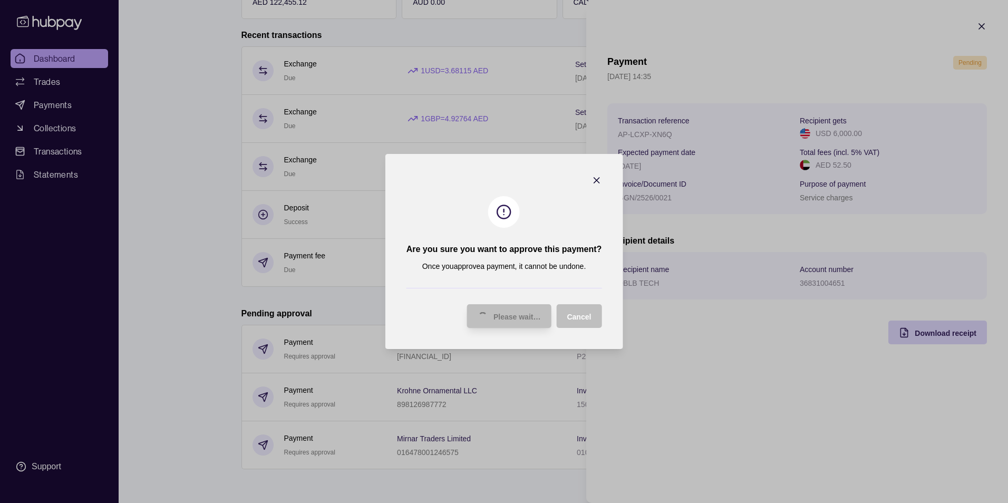
scroll to position [240, 0]
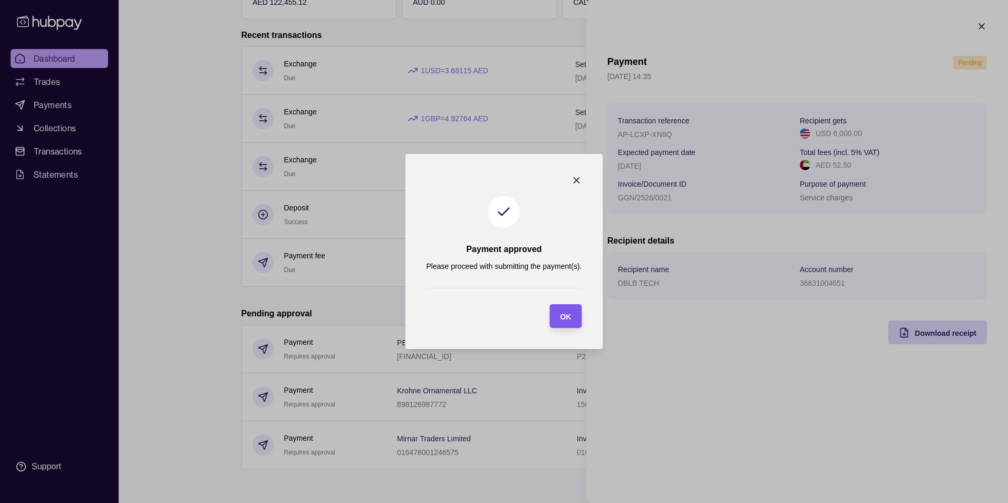
click at [557, 316] on div "OK" at bounding box center [557, 316] width 27 height 24
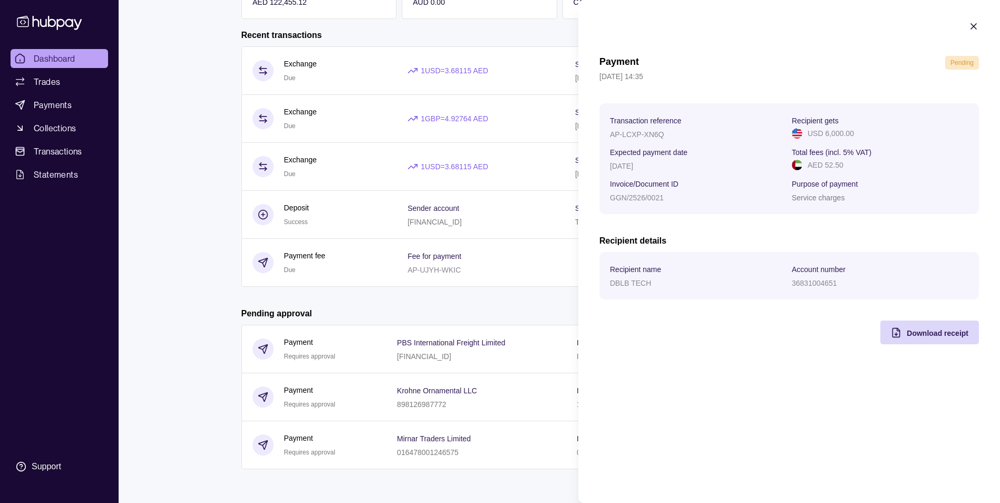
click at [530, 293] on html "Dashboard Trades Payments Collections Transactions Statements Support S Hello, …" at bounding box center [500, 131] width 1000 height 743
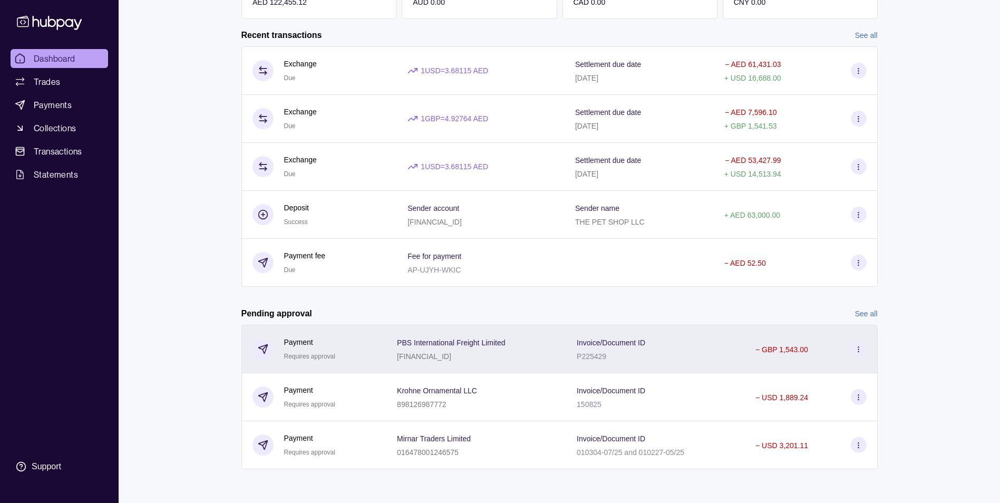
click at [856, 347] on icon at bounding box center [859, 349] width 8 height 8
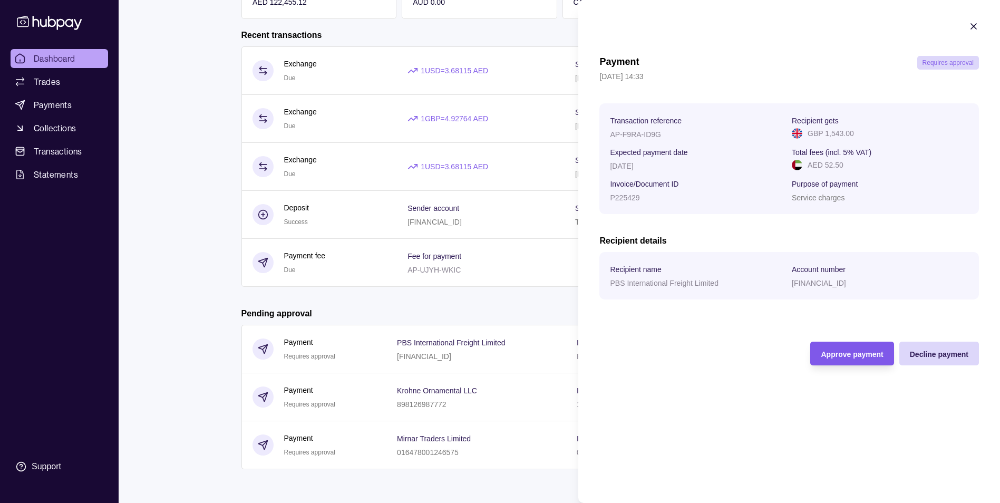
click at [820, 347] on div "Approve payment" at bounding box center [844, 354] width 78 height 24
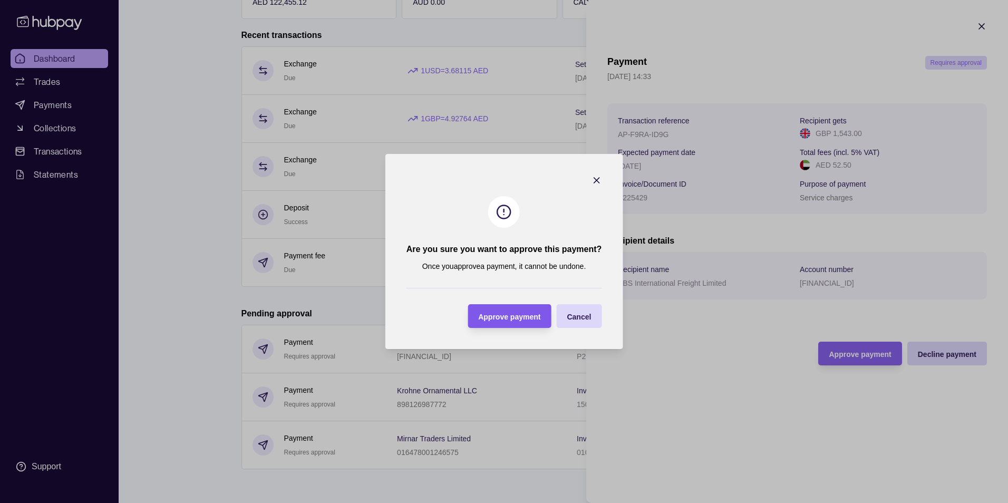
click at [478, 326] on div "Approve payment" at bounding box center [501, 316] width 78 height 24
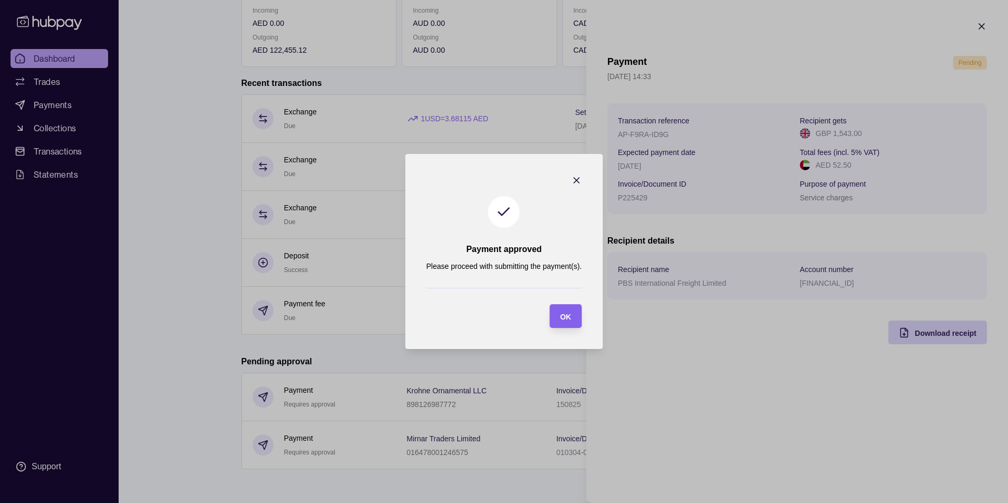
scroll to position [192, 0]
click at [561, 311] on div "OK" at bounding box center [565, 316] width 11 height 13
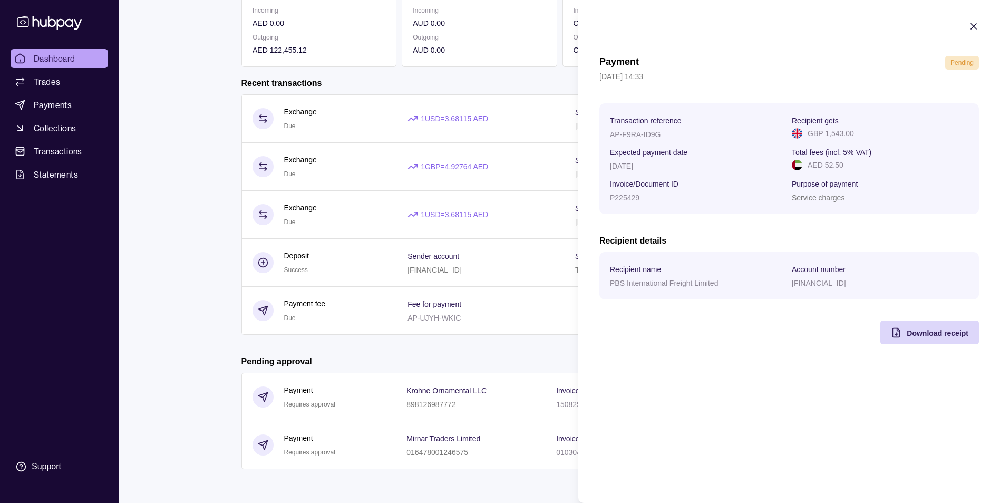
click at [508, 352] on html "Dashboard Trades Payments Collections Transactions Statements Support S Hello, …" at bounding box center [500, 155] width 1000 height 695
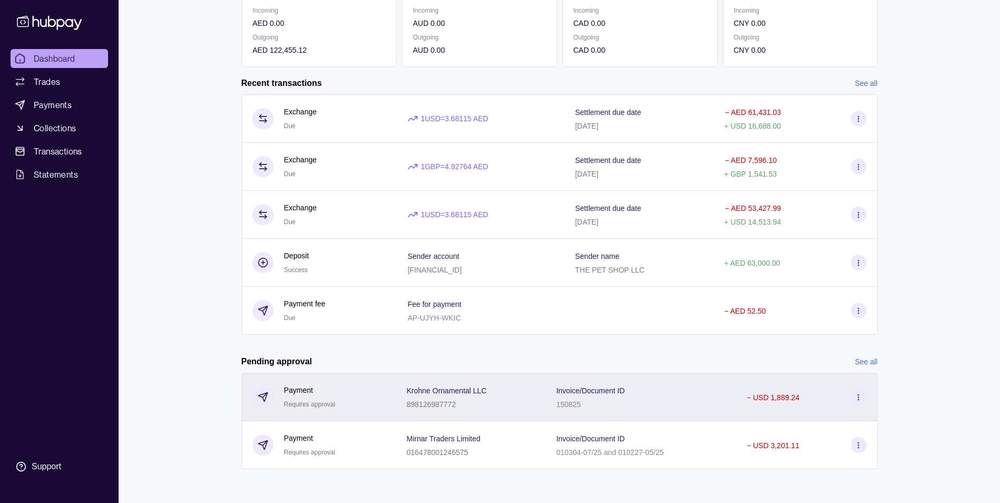
click at [861, 392] on section at bounding box center [859, 397] width 16 height 16
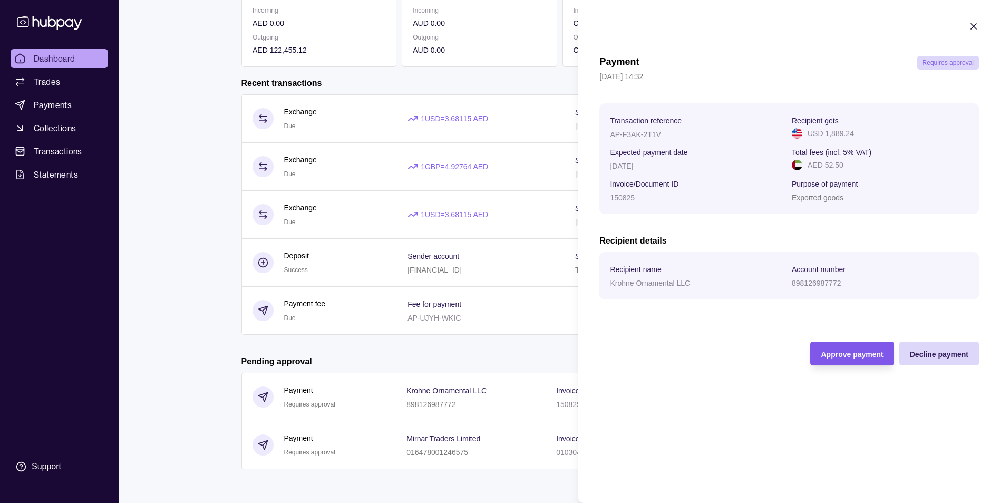
click at [830, 353] on span "Approve payment" at bounding box center [852, 354] width 62 height 8
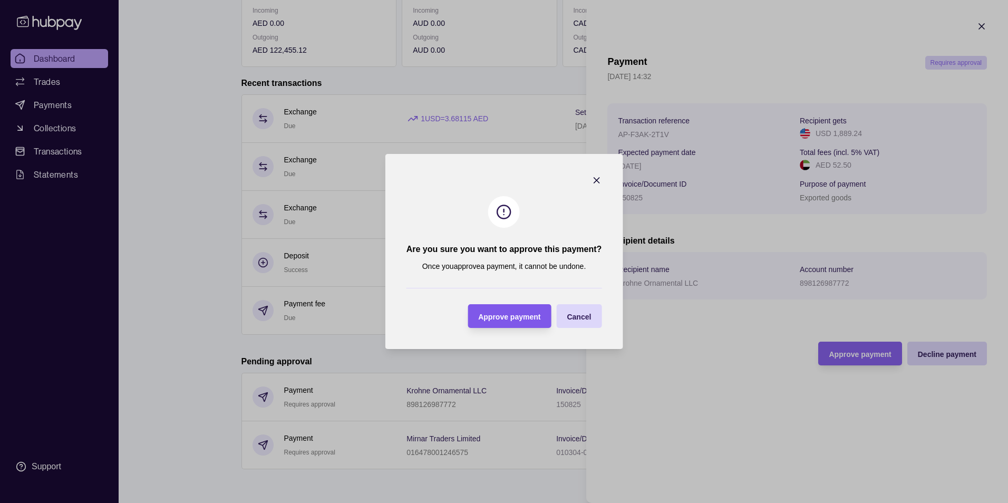
click at [488, 317] on span "Approve payment" at bounding box center [509, 317] width 62 height 8
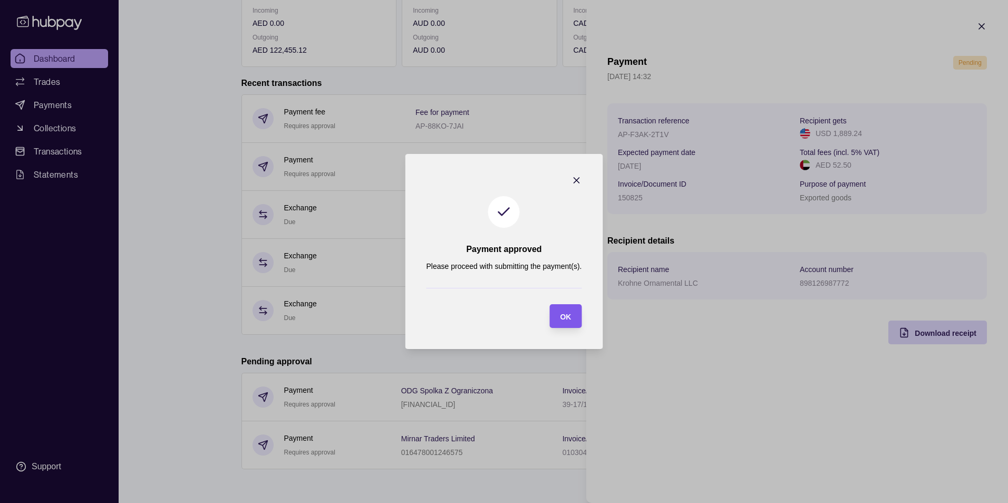
click at [564, 316] on span "OK" at bounding box center [565, 317] width 11 height 8
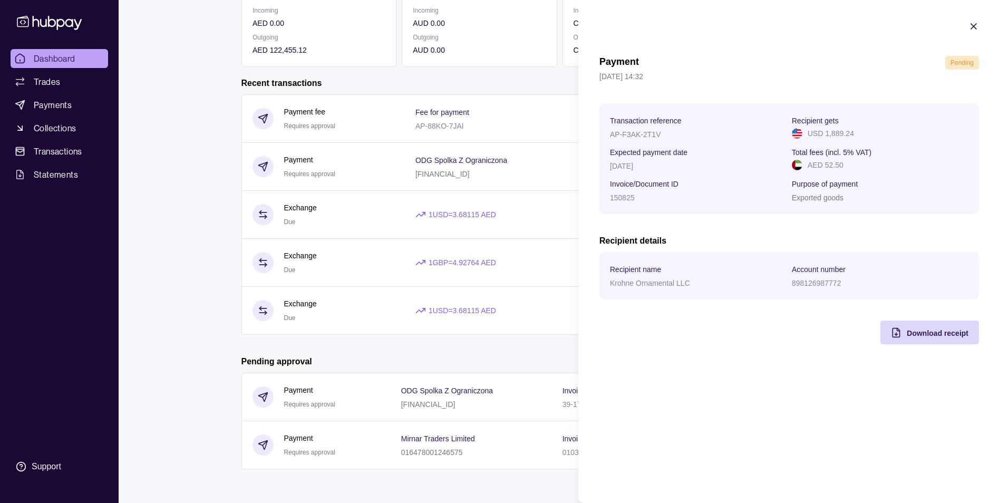
click at [550, 351] on html "Dashboard Trades Payments Collections Transactions Statements Support S Hello, …" at bounding box center [500, 155] width 1000 height 695
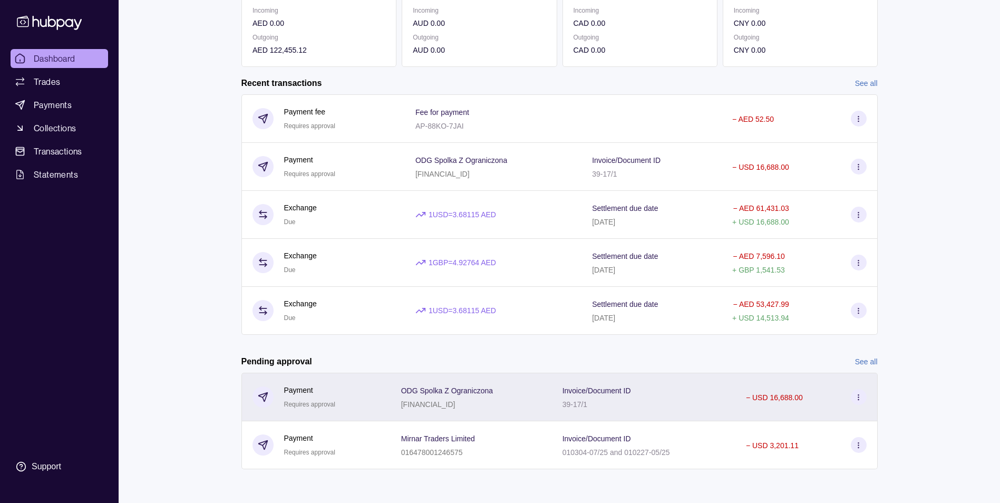
click at [858, 396] on icon at bounding box center [859, 397] width 8 height 8
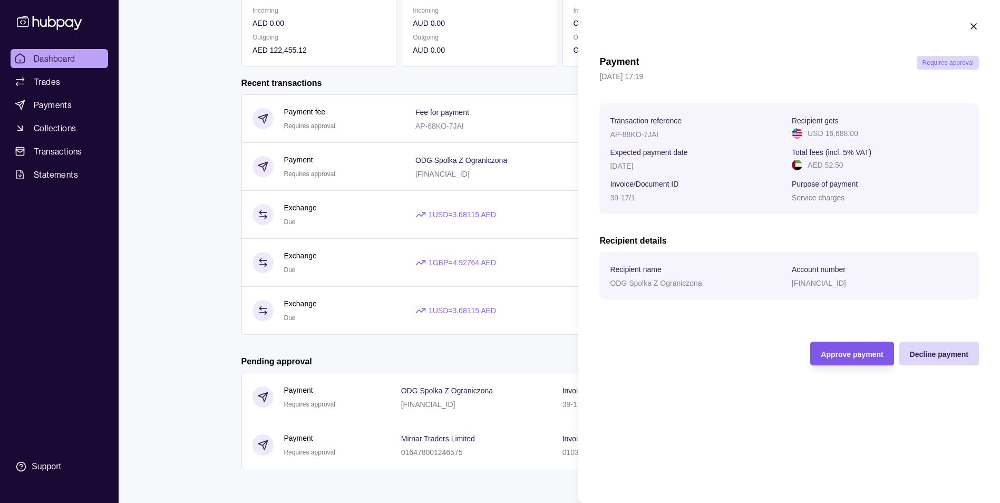
click at [820, 364] on div "Approve payment" at bounding box center [844, 354] width 78 height 24
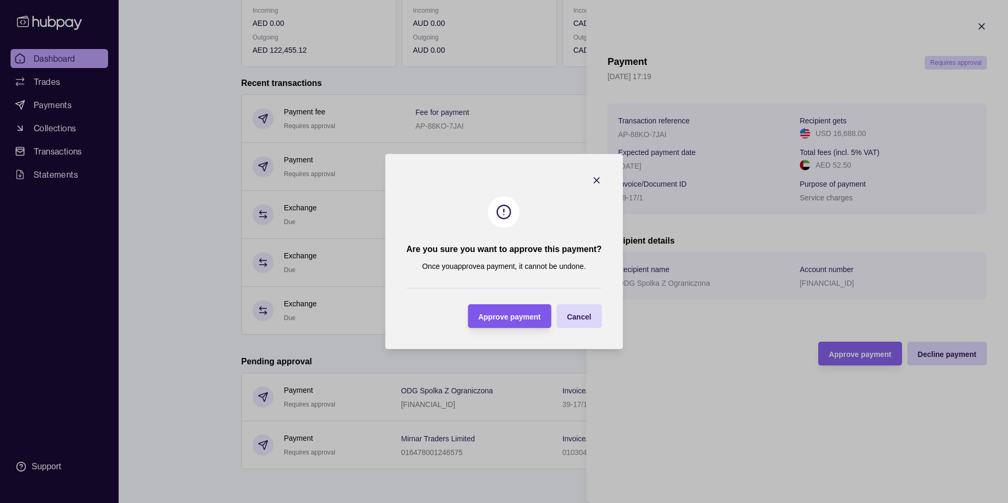
click at [535, 323] on div "Approve payment" at bounding box center [501, 316] width 78 height 24
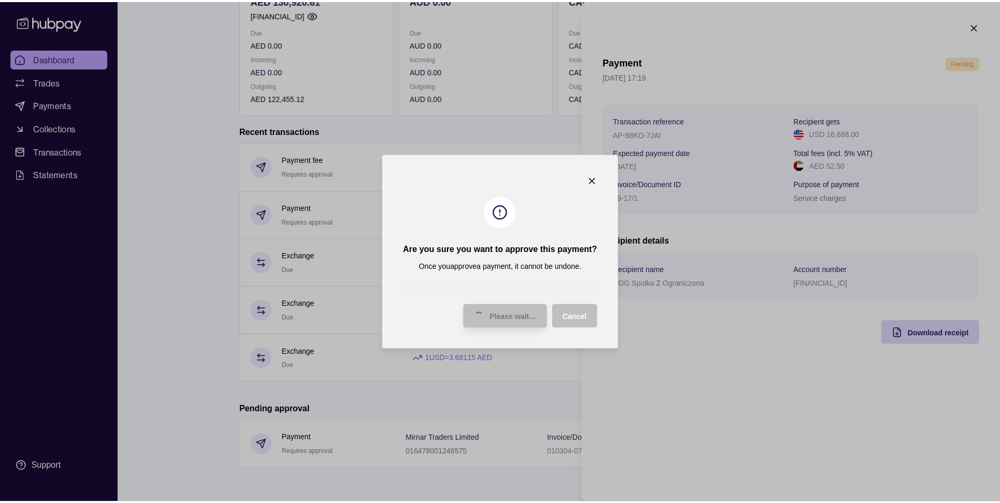
scroll to position [144, 0]
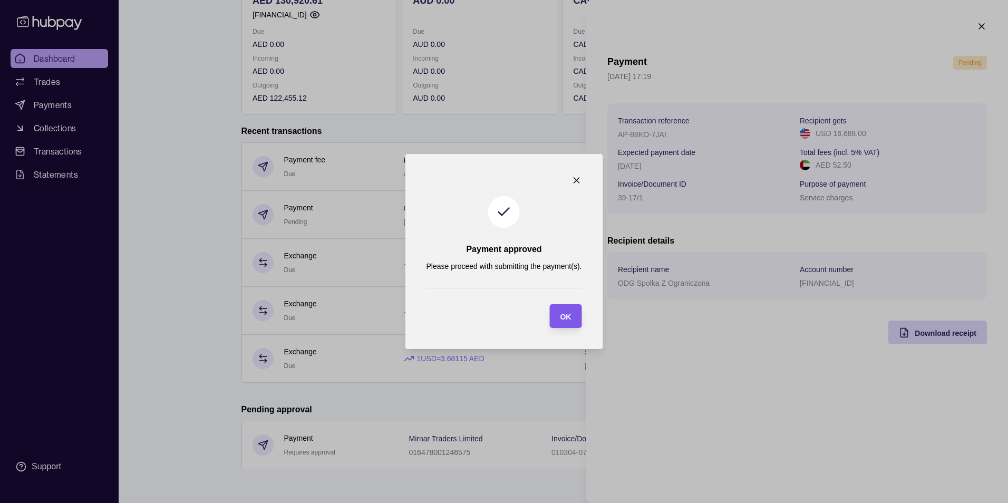
click at [566, 318] on span "OK" at bounding box center [565, 317] width 11 height 8
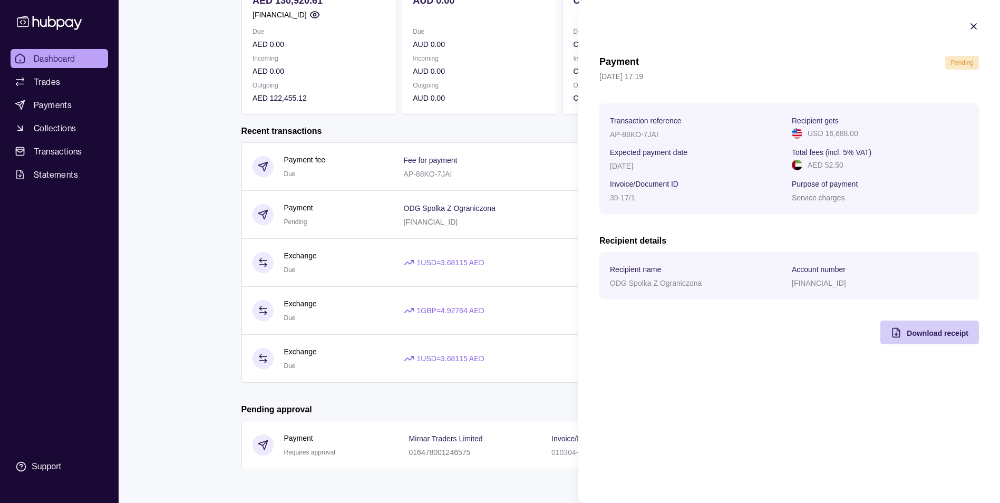
click at [928, 334] on span "Download receipt" at bounding box center [938, 333] width 62 height 8
click at [976, 26] on icon "button" at bounding box center [973, 26] width 11 height 11
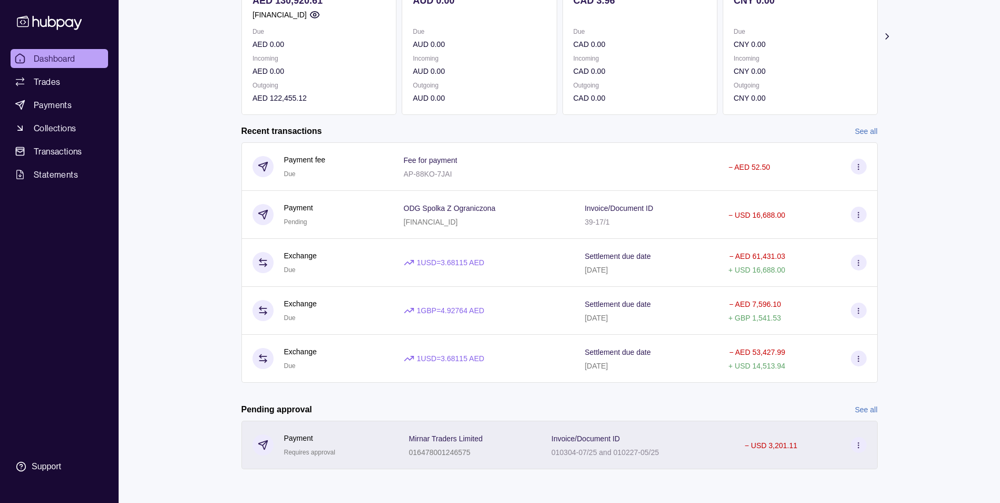
click at [859, 444] on icon at bounding box center [859, 445] width 8 height 8
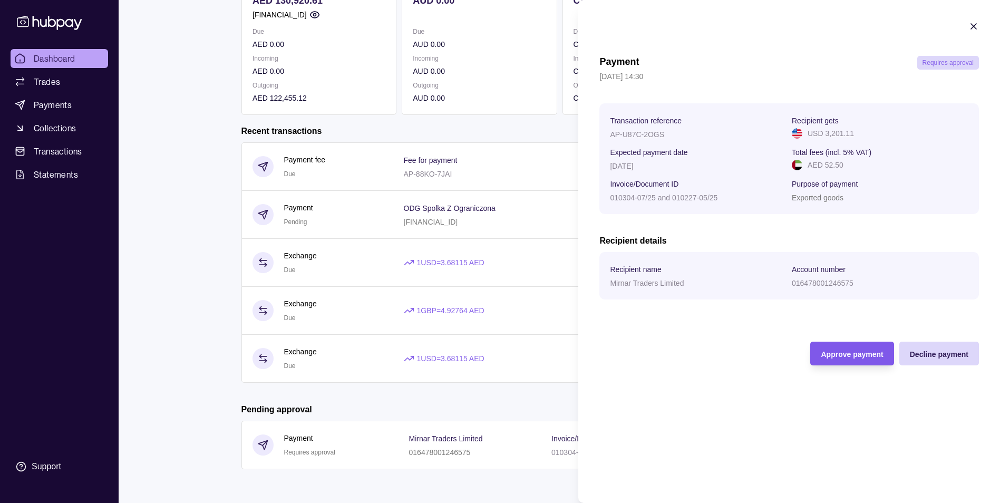
click at [858, 358] on span "Approve payment" at bounding box center [852, 354] width 62 height 8
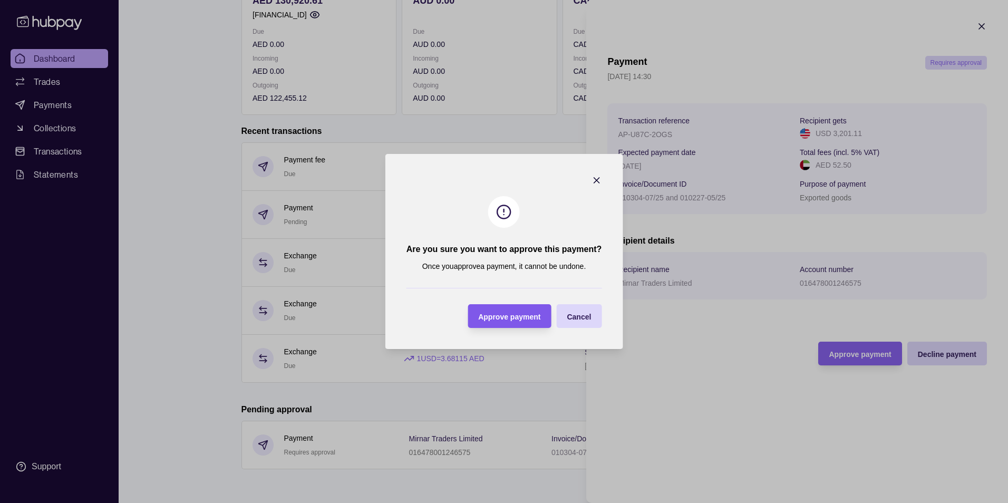
click at [508, 311] on div "Approve payment" at bounding box center [509, 316] width 62 height 13
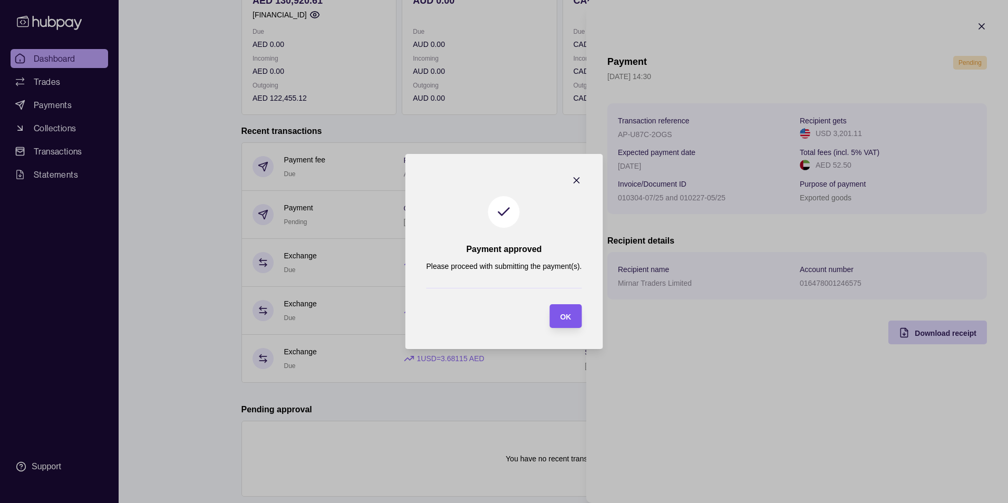
click at [556, 318] on div "OK" at bounding box center [557, 316] width 27 height 24
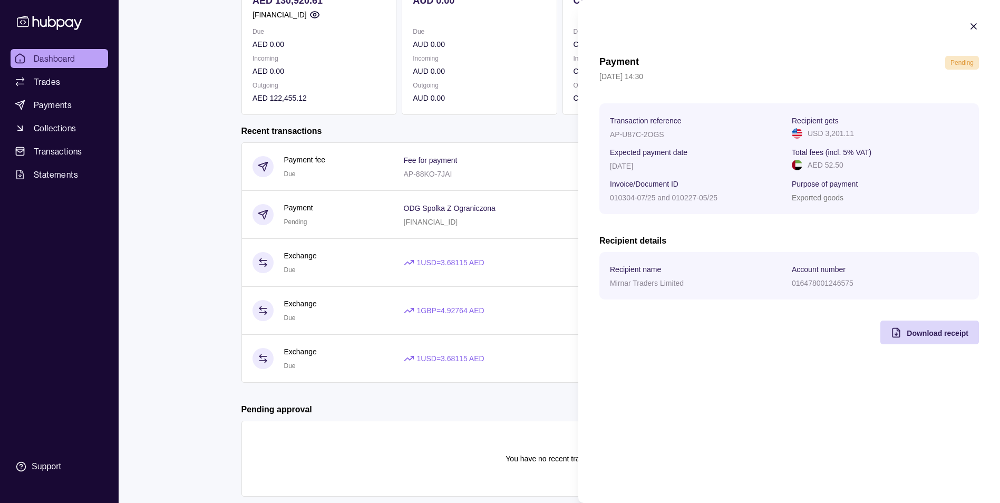
click at [543, 395] on html "Dashboard Trades Payments Collections Transactions Statements Support S Hello, …" at bounding box center [500, 193] width 1000 height 675
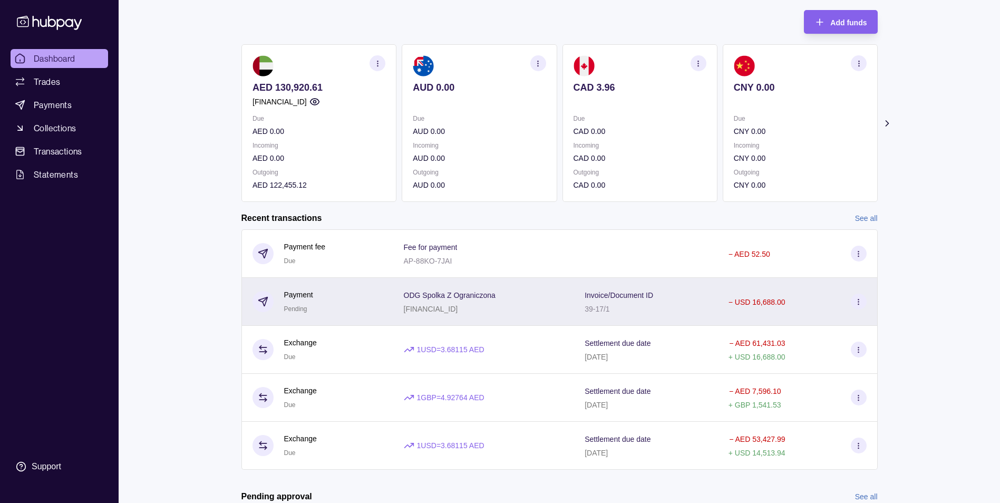
scroll to position [0, 0]
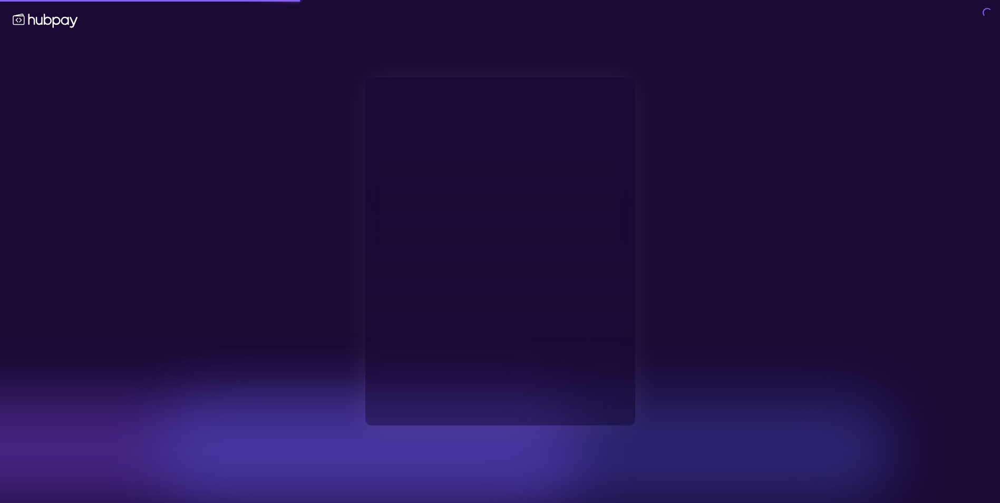
type input "**********"
